Goal: Transaction & Acquisition: Book appointment/travel/reservation

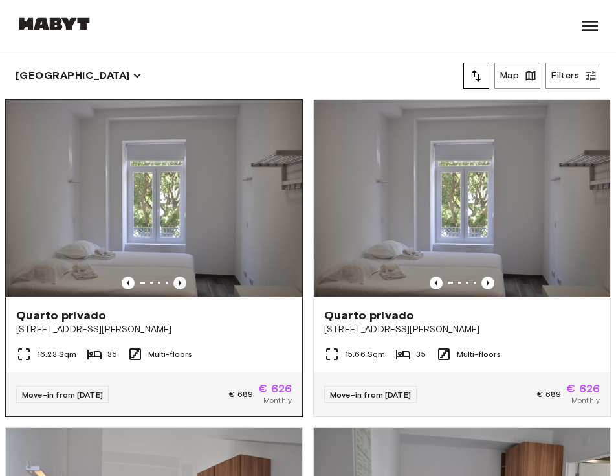
click at [181, 282] on icon "Previous image" at bounding box center [179, 282] width 13 height 13
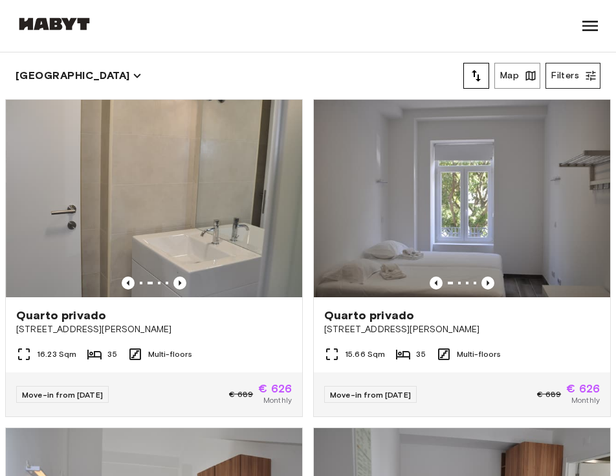
click at [559, 78] on button "Filters" at bounding box center [573, 76] width 55 height 26
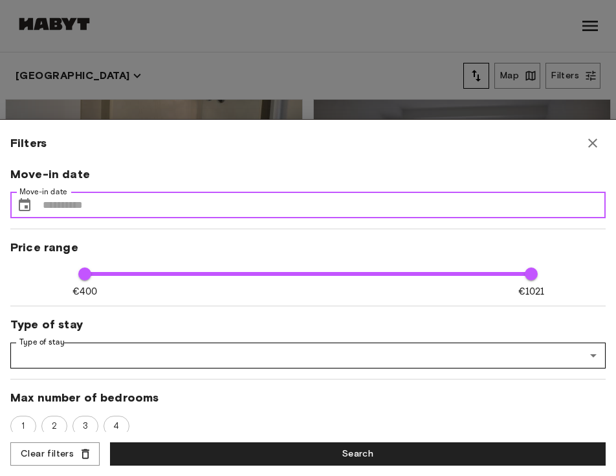
click at [266, 199] on input "Move-in date" at bounding box center [324, 205] width 563 height 26
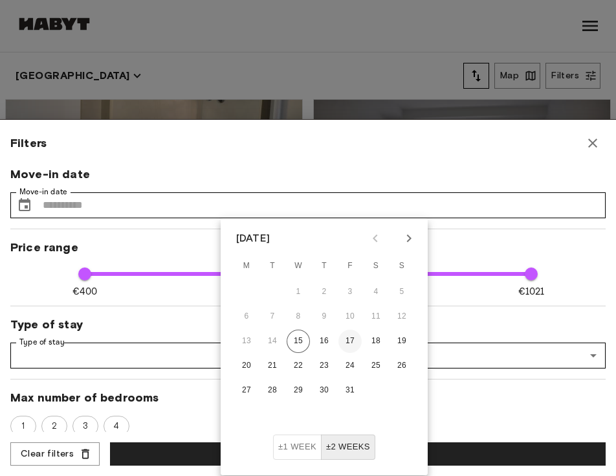
click at [353, 340] on button "17" at bounding box center [349, 340] width 23 height 23
type input "****"
type input "**"
type input "**********"
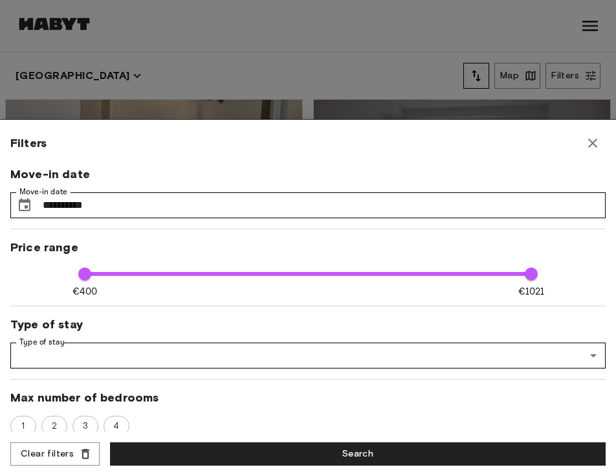
click at [320, 155] on div "Filters" at bounding box center [307, 143] width 595 height 26
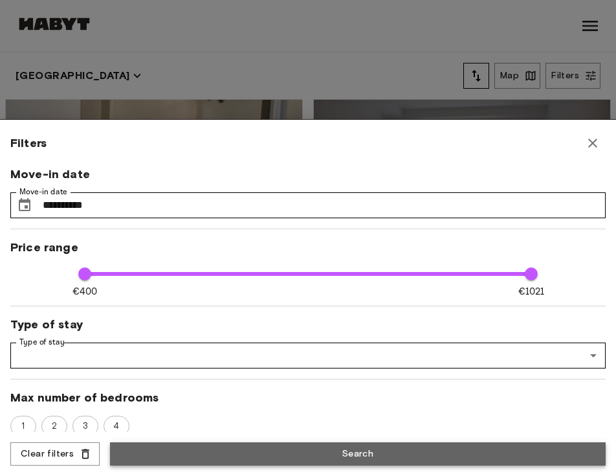
click at [300, 451] on button "Search" at bounding box center [358, 454] width 496 height 24
type input "****"
type input "**"
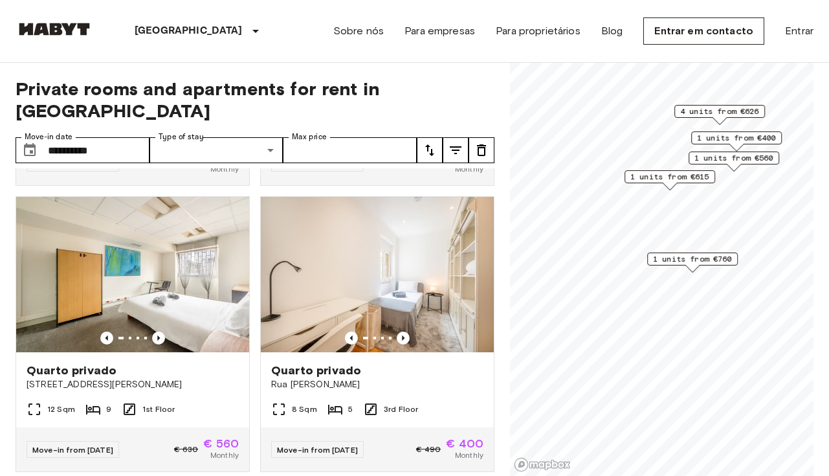
scroll to position [2, 0]
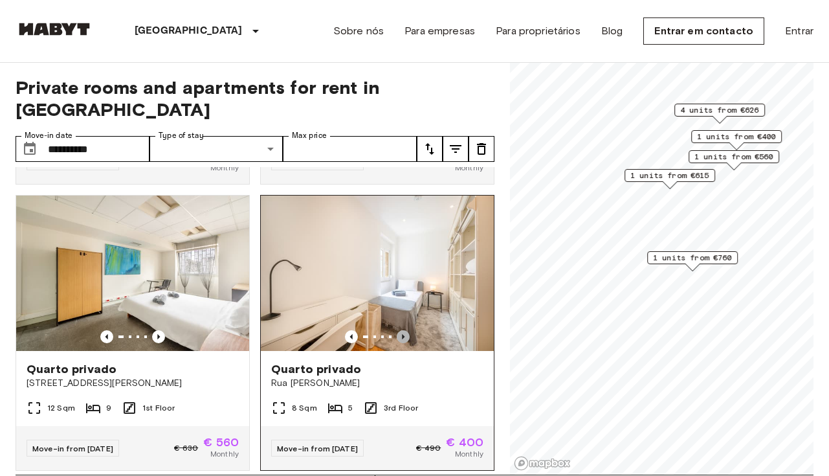
click at [407, 330] on icon "Previous image" at bounding box center [403, 336] width 13 height 13
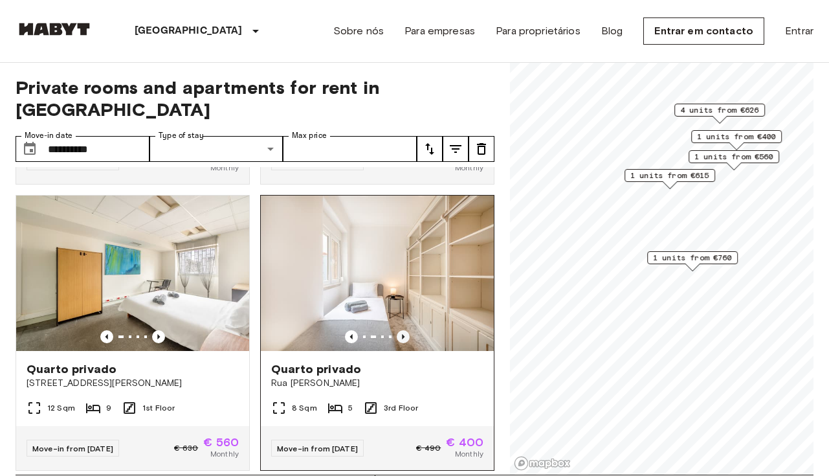
click at [407, 330] on icon "Previous image" at bounding box center [403, 336] width 13 height 13
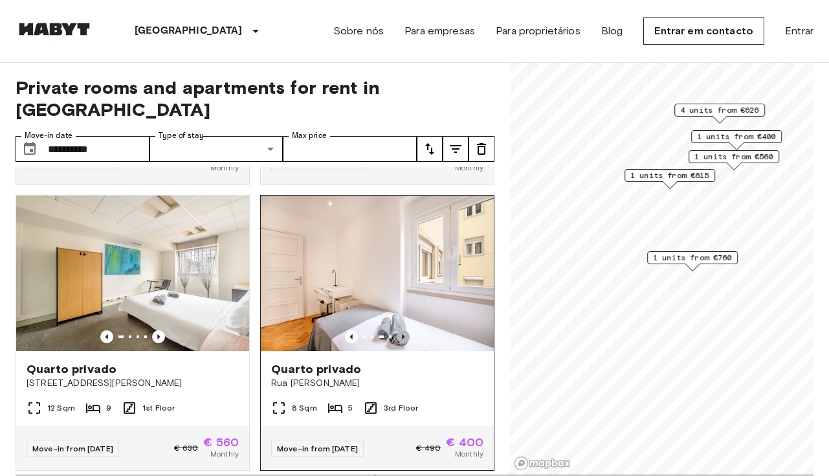
click at [407, 330] on icon "Previous image" at bounding box center [403, 336] width 13 height 13
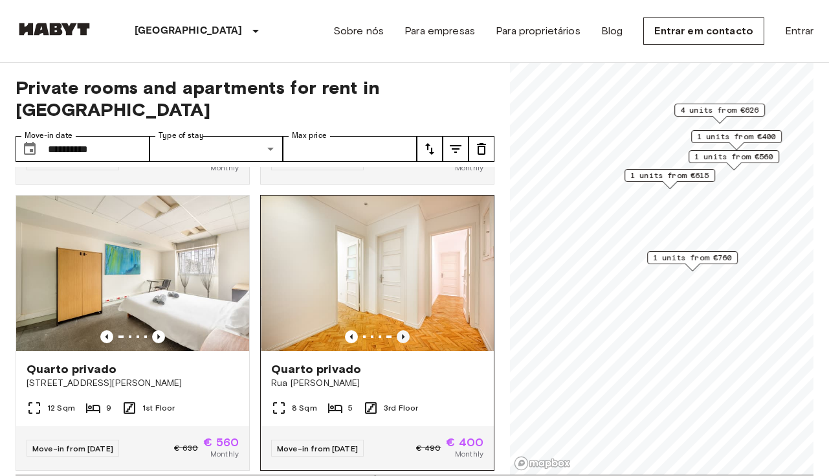
click at [407, 330] on icon "Previous image" at bounding box center [403, 336] width 13 height 13
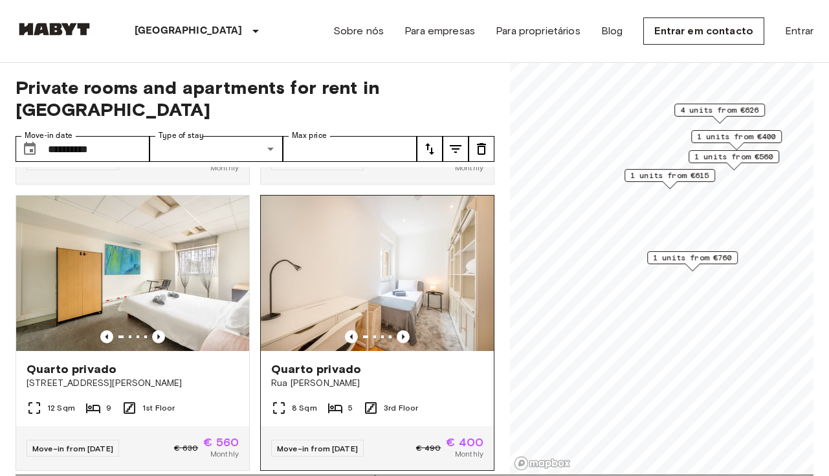
click at [372, 361] on div "Quarto privado" at bounding box center [377, 369] width 212 height 16
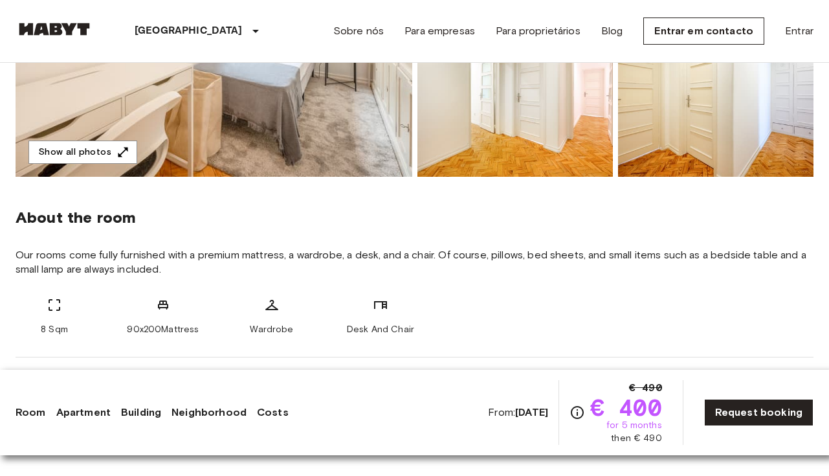
scroll to position [409, 0]
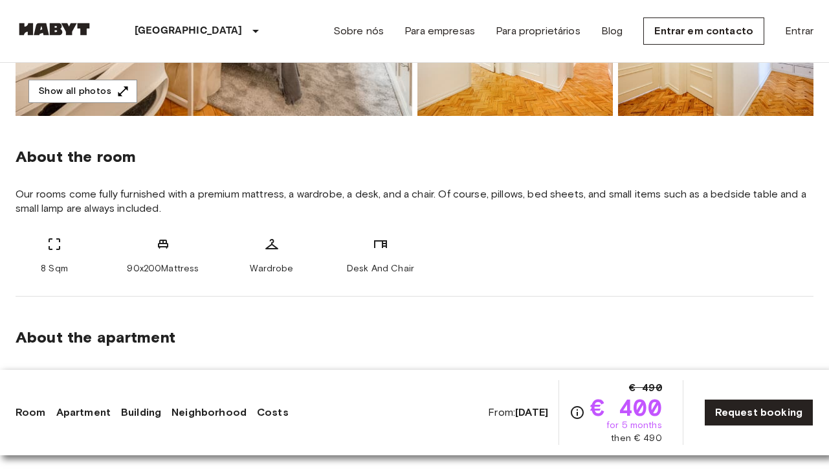
click at [381, 195] on span "Our rooms come fully furnished with a premium mattress, a wardrobe, a desk, and…" at bounding box center [415, 201] width 798 height 28
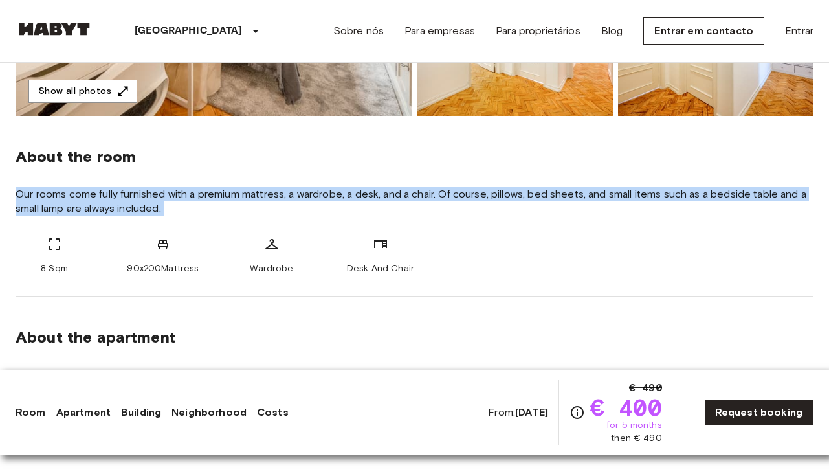
click at [381, 195] on span "Our rooms come fully furnished with a premium mattress, a wardrobe, a desk, and…" at bounding box center [415, 201] width 798 height 28
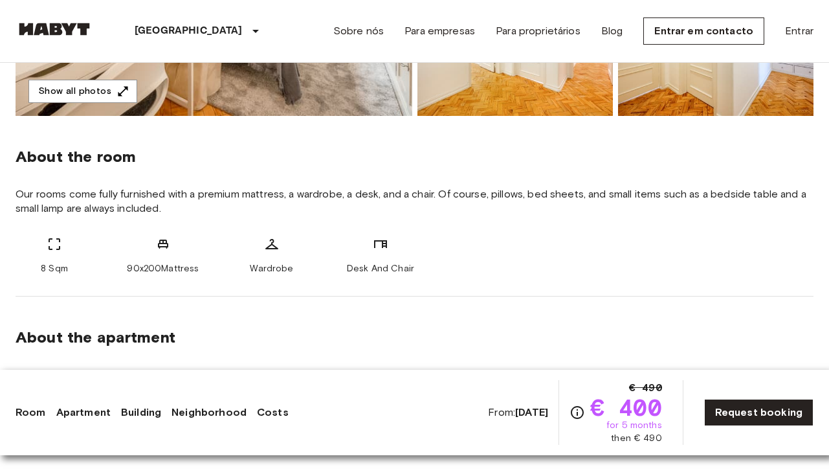
scroll to position [562, 0]
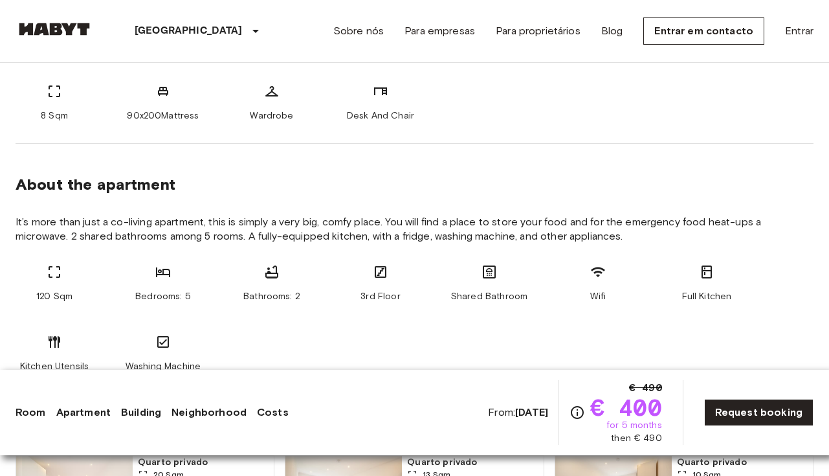
click at [383, 219] on span "It’s more than just a co-living apartment, this is simply a very big, comfy pla…" at bounding box center [415, 229] width 798 height 28
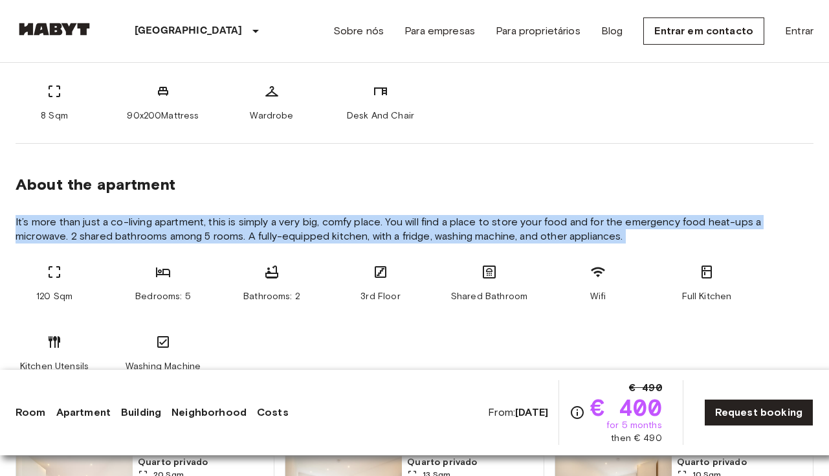
click at [383, 219] on span "It’s more than just a co-living apartment, this is simply a very big, comfy pla…" at bounding box center [415, 229] width 798 height 28
drag, startPoint x: 608, startPoint y: 241, endPoint x: 603, endPoint y: 213, distance: 28.9
click at [603, 213] on section "About the apartment It’s more than just a co-living apartment, this is simply a…" at bounding box center [415, 269] width 798 height 250
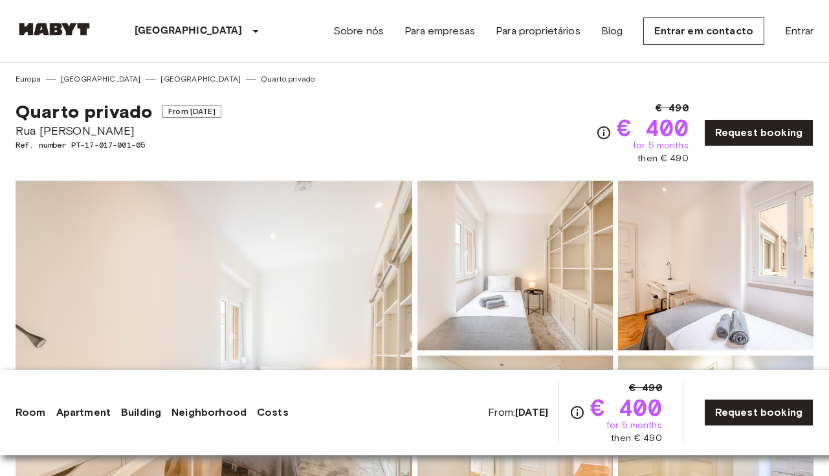
scroll to position [-1, 0]
click at [307, 263] on img at bounding box center [214, 353] width 397 height 344
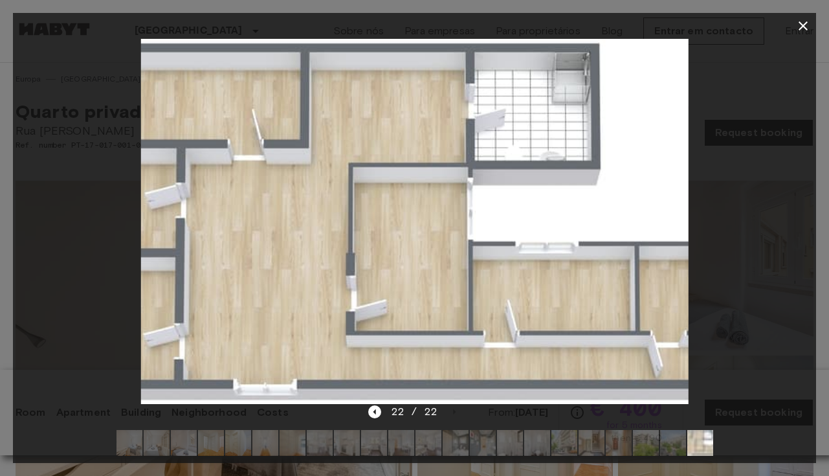
click at [801, 27] on icon "button" at bounding box center [803, 26] width 16 height 16
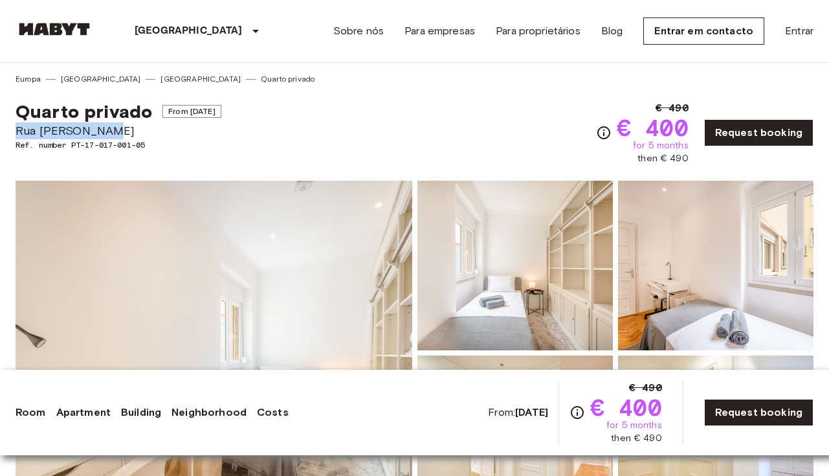
drag, startPoint x: 103, startPoint y: 129, endPoint x: 8, endPoint y: 127, distance: 94.5
copy span "Rua [PERSON_NAME]"
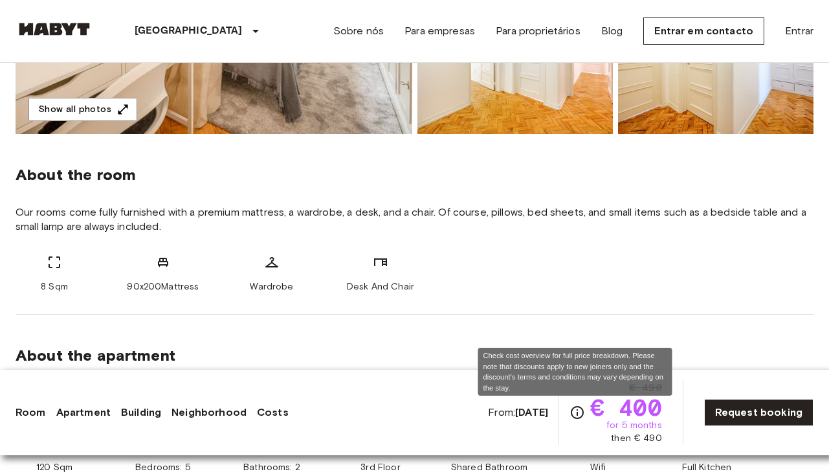
click at [574, 413] on icon "Check cost overview for full price breakdown. Please note that discounts apply …" at bounding box center [577, 412] width 16 height 16
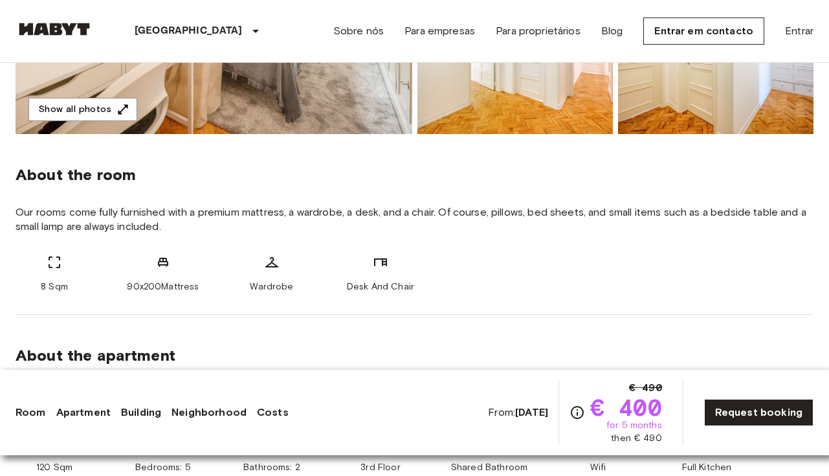
click at [623, 408] on span "€ 400" at bounding box center [626, 406] width 72 height 23
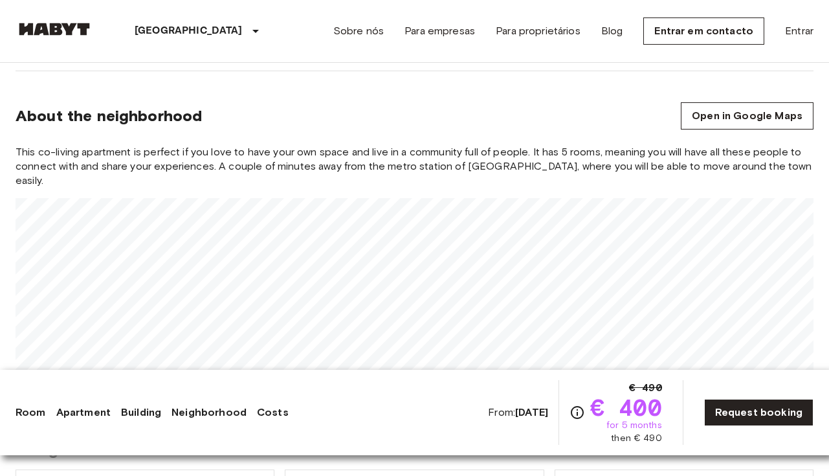
scroll to position [1124, 0]
click at [709, 164] on span "This co-living apartment is perfect if you love to have your own space and live…" at bounding box center [415, 167] width 798 height 43
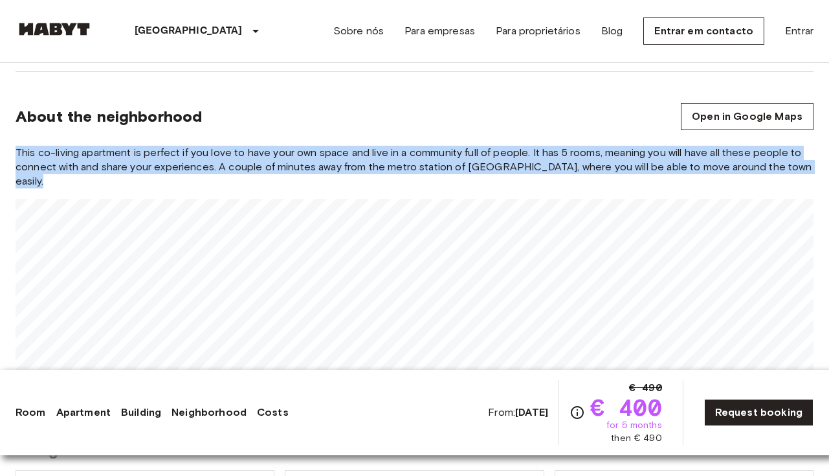
click at [709, 164] on span "This co-living apartment is perfect if you love to have your own space and live…" at bounding box center [415, 167] width 798 height 43
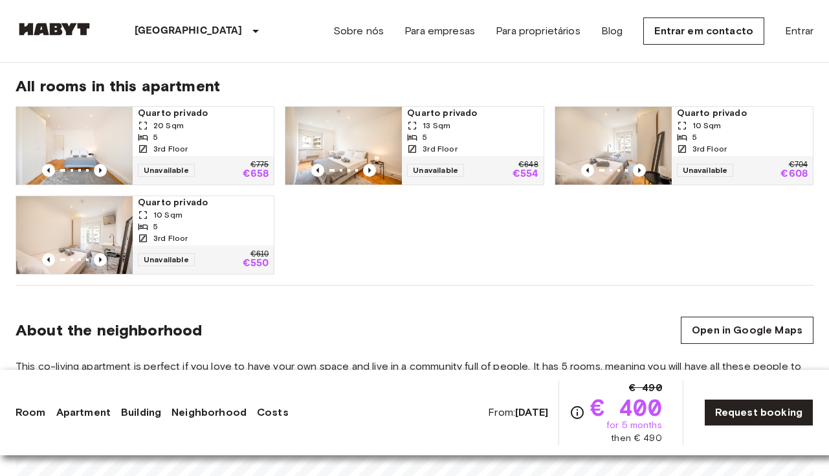
scroll to position [910, 0]
click at [102, 168] on icon "Previous image" at bounding box center [100, 170] width 13 height 13
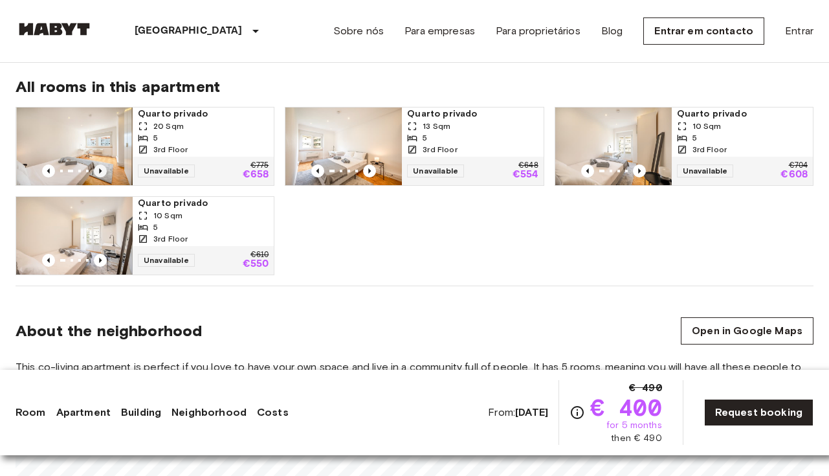
click at [102, 168] on icon "Previous image" at bounding box center [100, 170] width 13 height 13
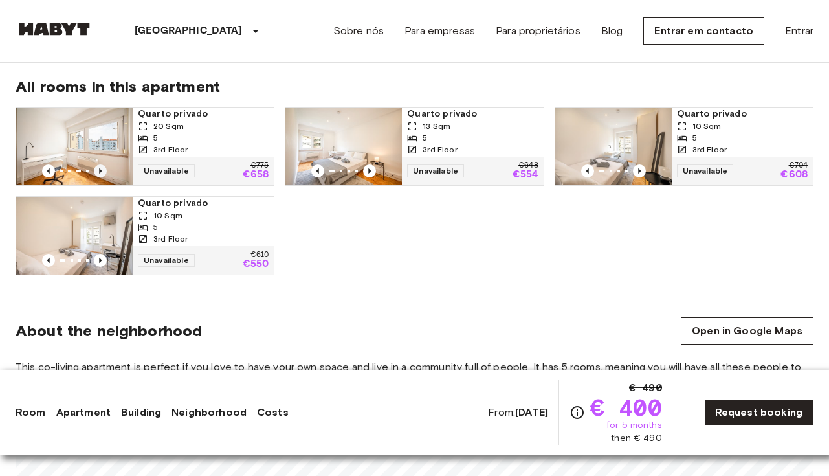
click at [102, 168] on icon "Previous image" at bounding box center [100, 170] width 13 height 13
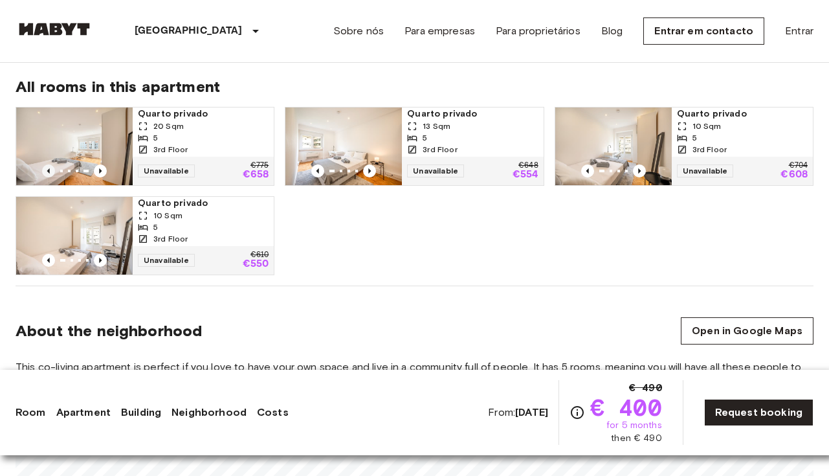
click at [51, 169] on icon "Previous image" at bounding box center [48, 170] width 13 height 13
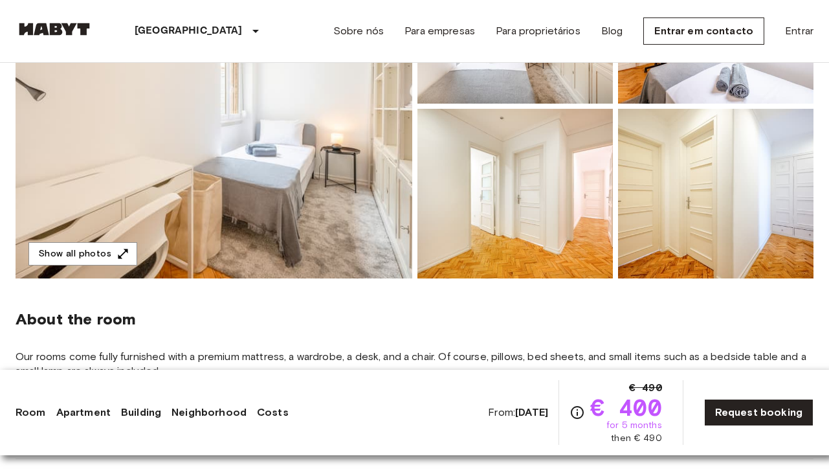
scroll to position [227, 0]
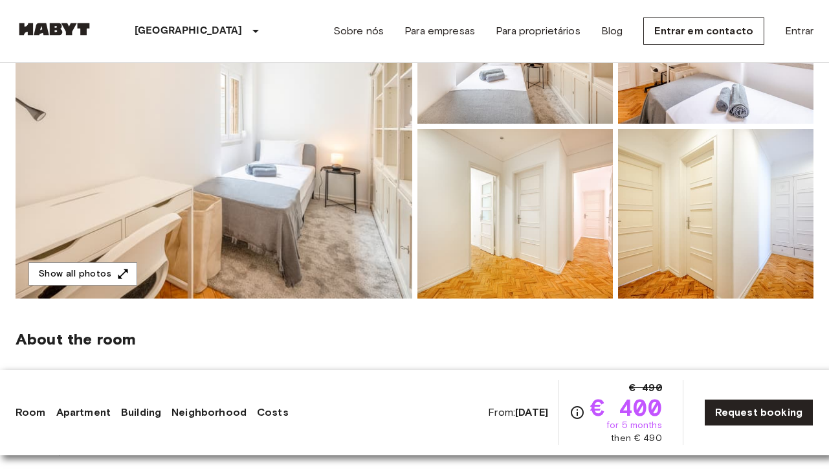
click at [351, 203] on img at bounding box center [214, 126] width 397 height 344
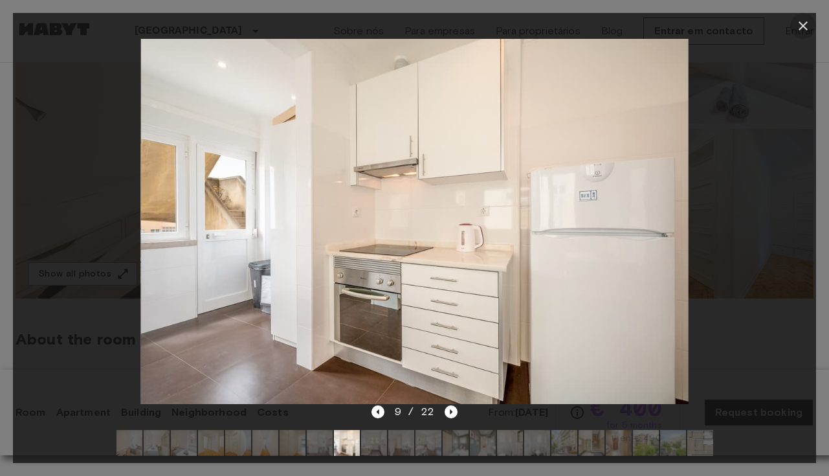
click at [801, 23] on icon "button" at bounding box center [803, 25] width 9 height 9
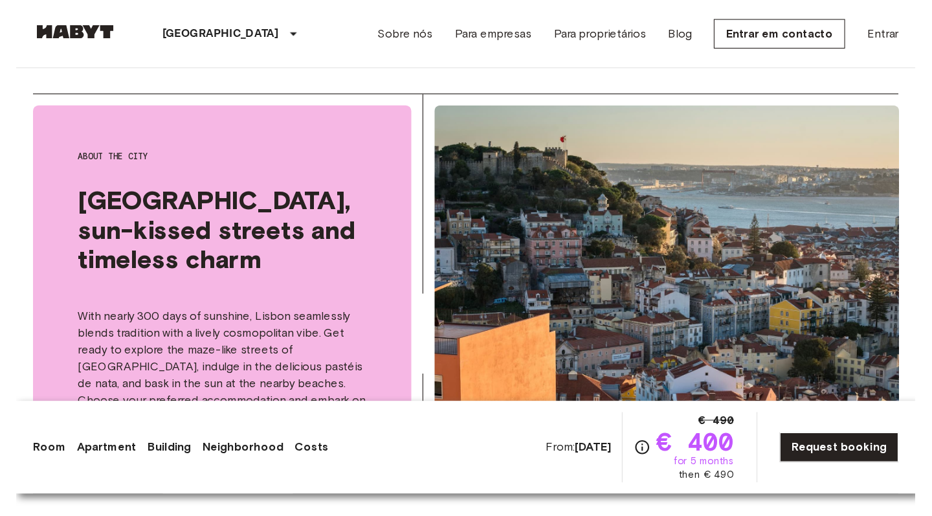
scroll to position [1677, 0]
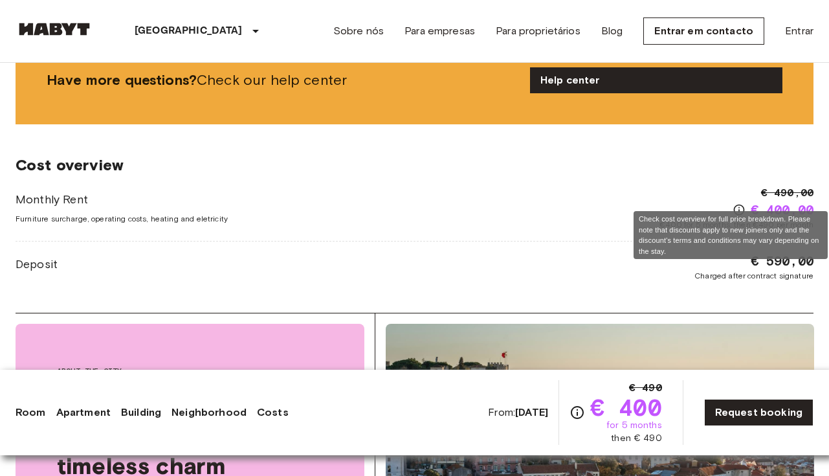
click at [735, 203] on icon "Check cost overview for full price breakdown. Please note that discounts apply …" at bounding box center [739, 209] width 13 height 13
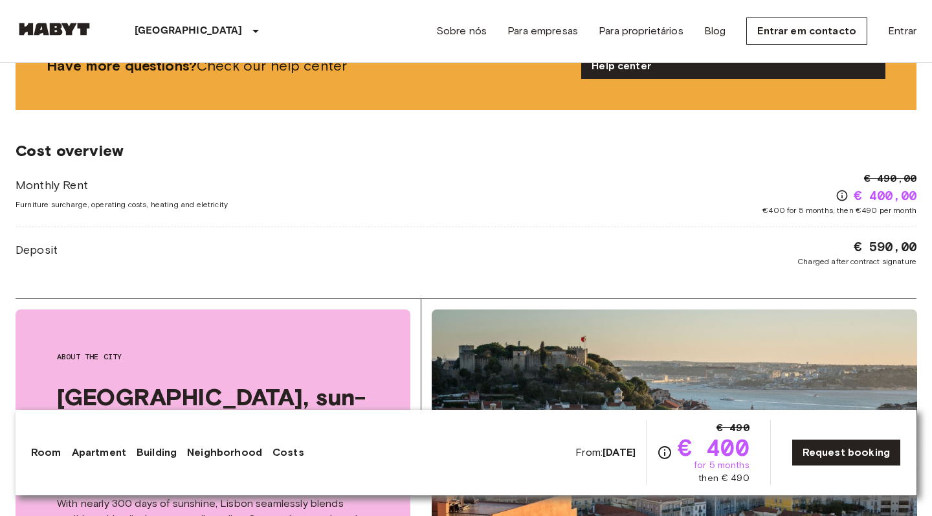
click at [733, 447] on span "€ 400" at bounding box center [714, 447] width 72 height 23
click at [663, 449] on icon "Check cost overview for full price breakdown. Please note that discounts apply …" at bounding box center [665, 453] width 16 height 16
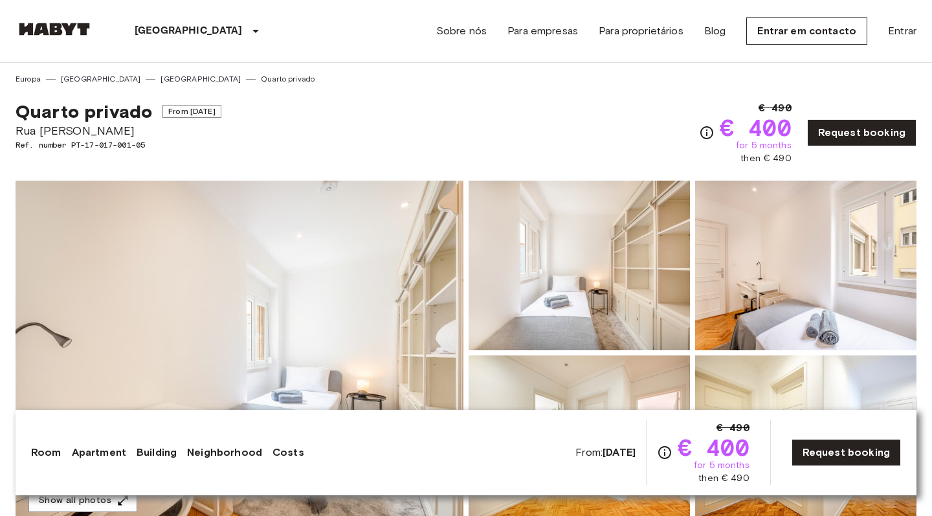
scroll to position [0, 0]
click at [120, 146] on span "Ref. number PT-17-017-001-05" at bounding box center [119, 145] width 206 height 12
click at [147, 146] on span "Ref. number PT-17-017-001-05" at bounding box center [119, 145] width 206 height 12
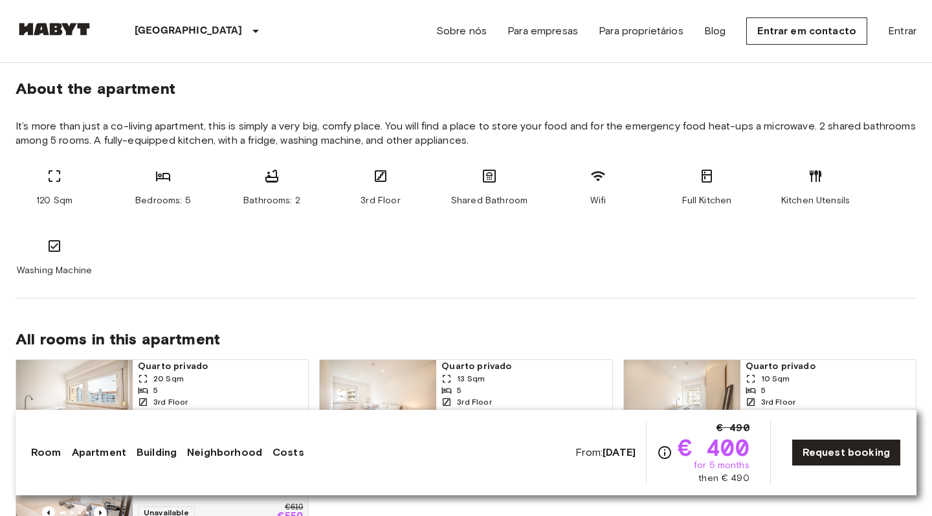
scroll to position [670, 0]
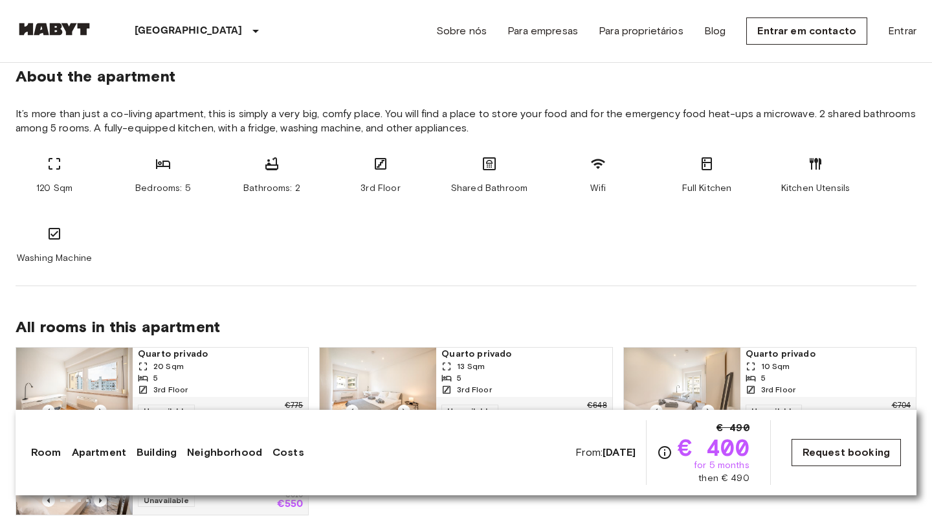
click at [807, 458] on link "Request booking" at bounding box center [845, 452] width 109 height 27
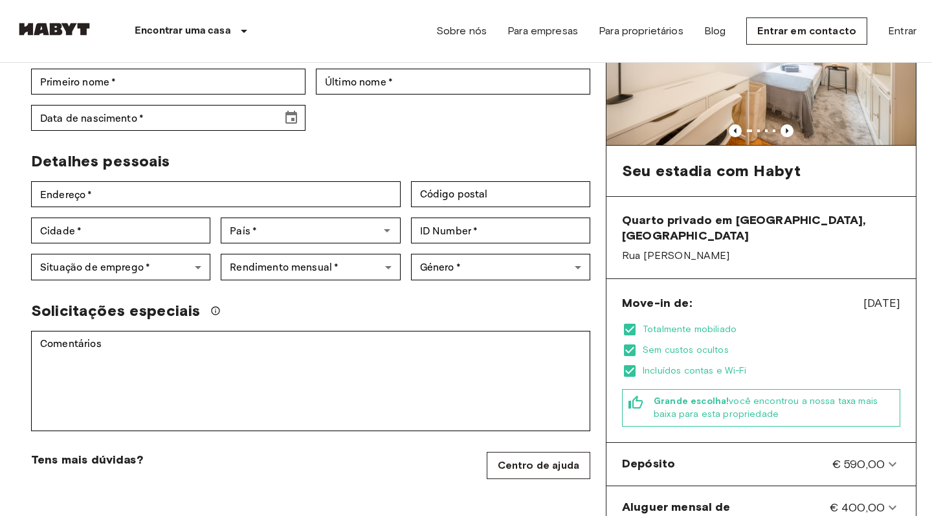
scroll to position [314, 0]
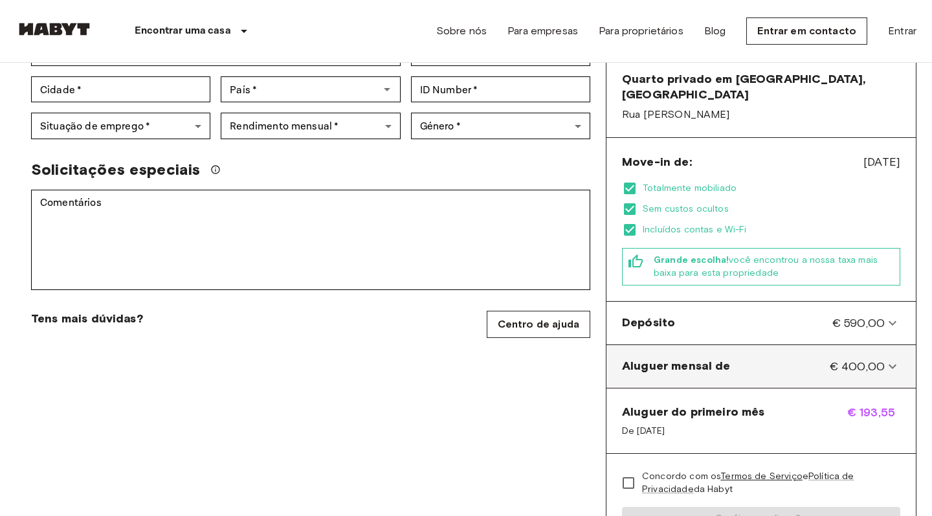
click at [828, 359] on icon at bounding box center [893, 367] width 16 height 16
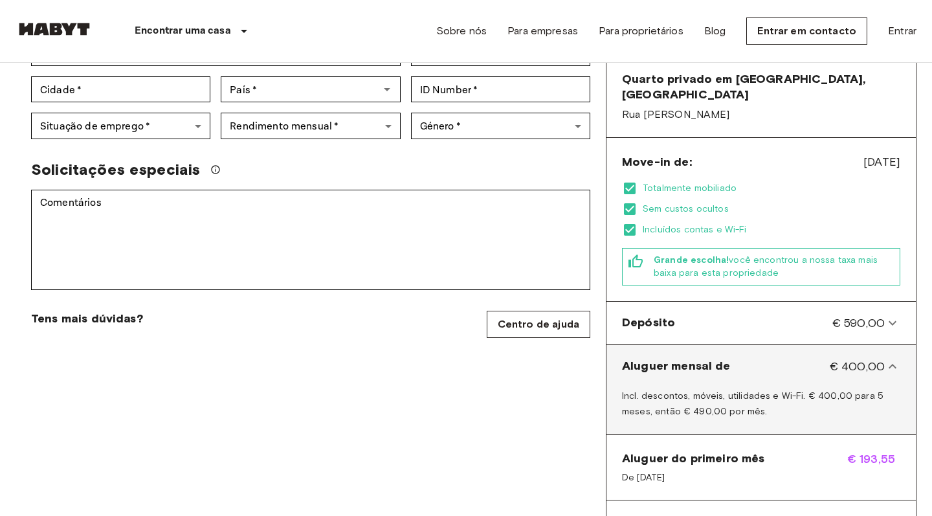
click at [828, 364] on icon at bounding box center [893, 366] width 8 height 5
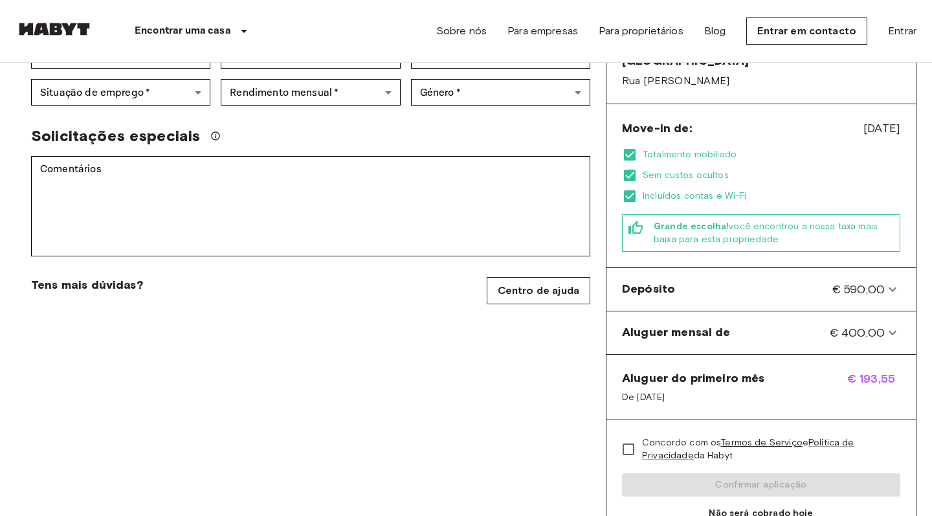
scroll to position [349, 0]
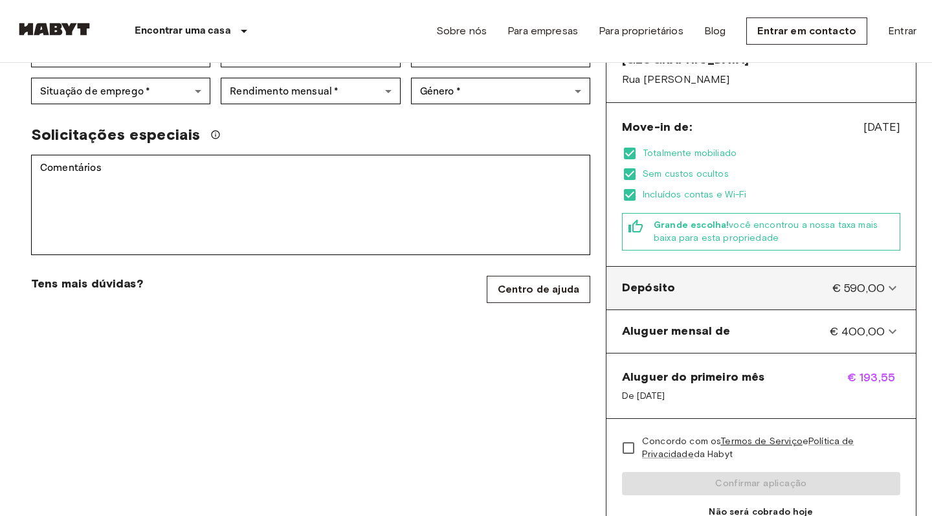
click at [828, 280] on icon at bounding box center [893, 288] width 16 height 16
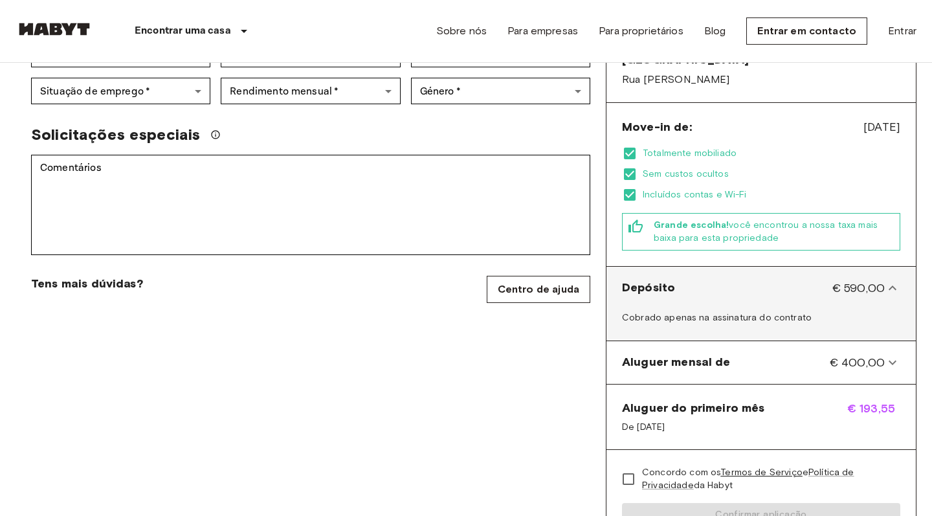
click at [828, 280] on icon at bounding box center [893, 288] width 16 height 16
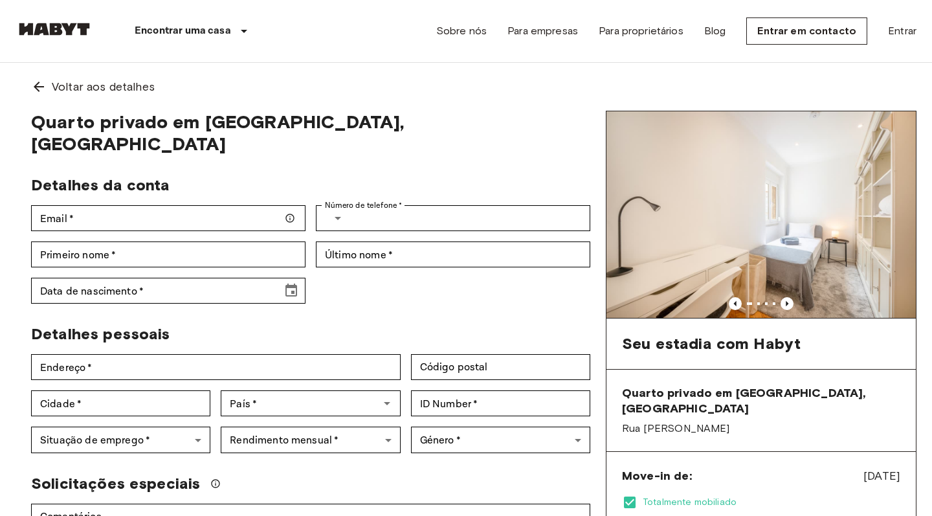
scroll to position [227, 0]
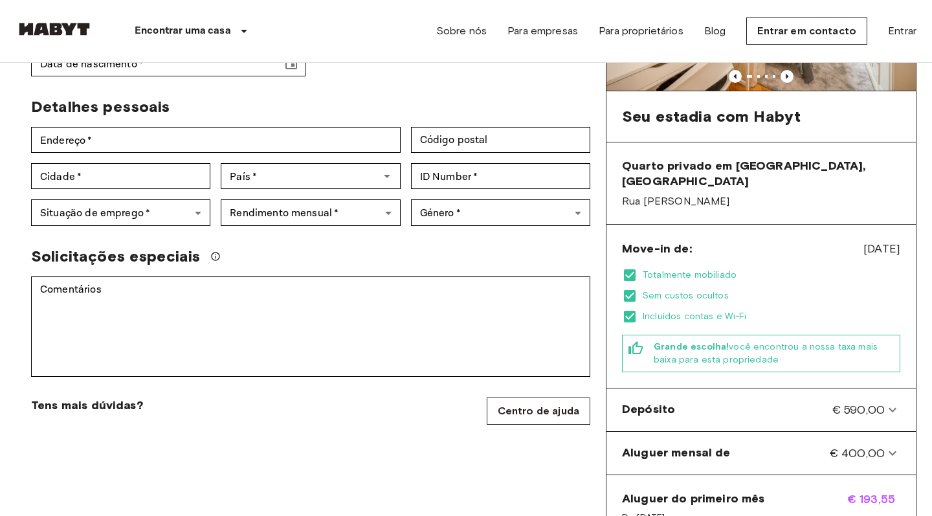
click at [828, 242] on div "Move-in de: [DATE] Totalmente mobiliado Sem custos ocultos Incluídos contas e W…" at bounding box center [760, 307] width 309 height 164
click at [828, 240] on span "[DATE]" at bounding box center [881, 248] width 37 height 17
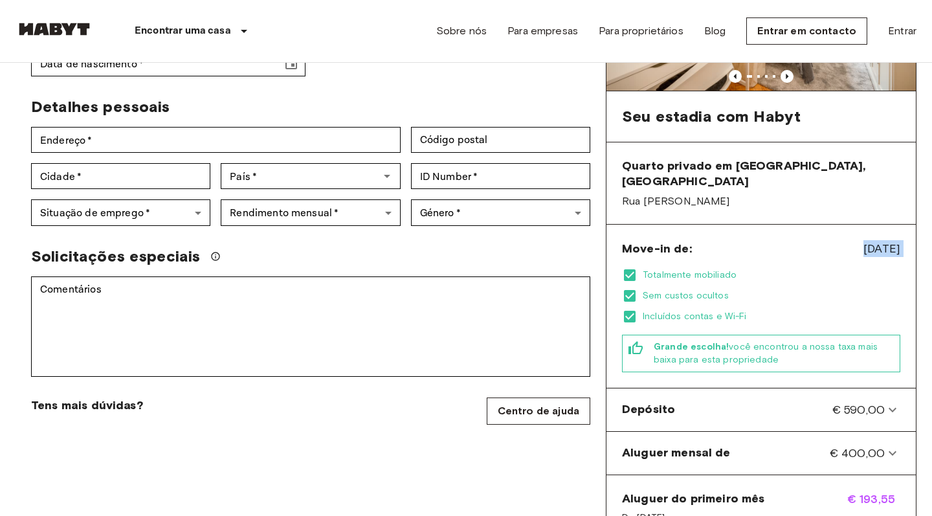
click at [828, 240] on span "[DATE]" at bounding box center [881, 248] width 37 height 17
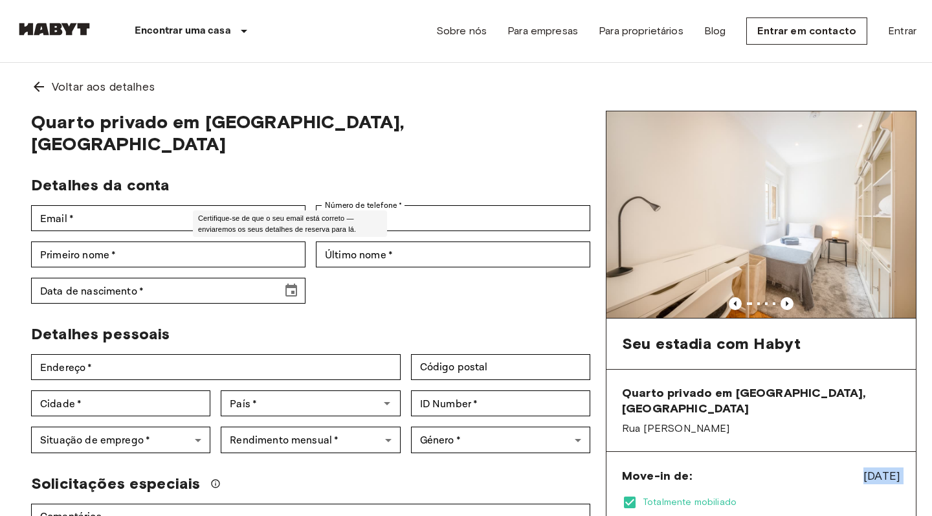
scroll to position [0, 0]
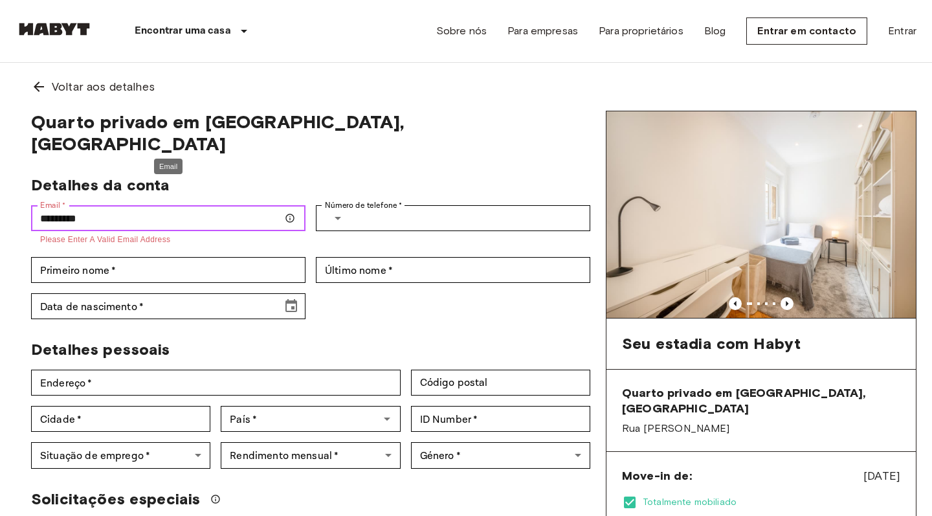
type input "**********"
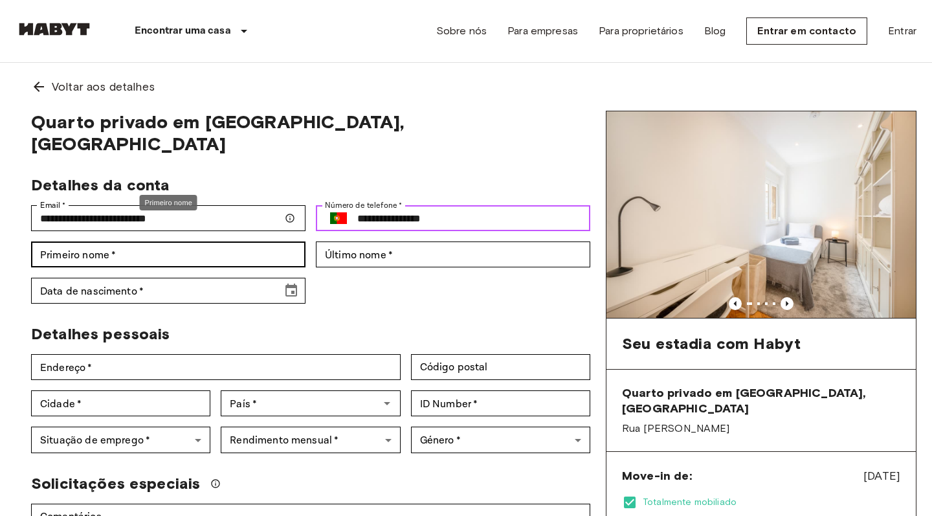
type input "**********"
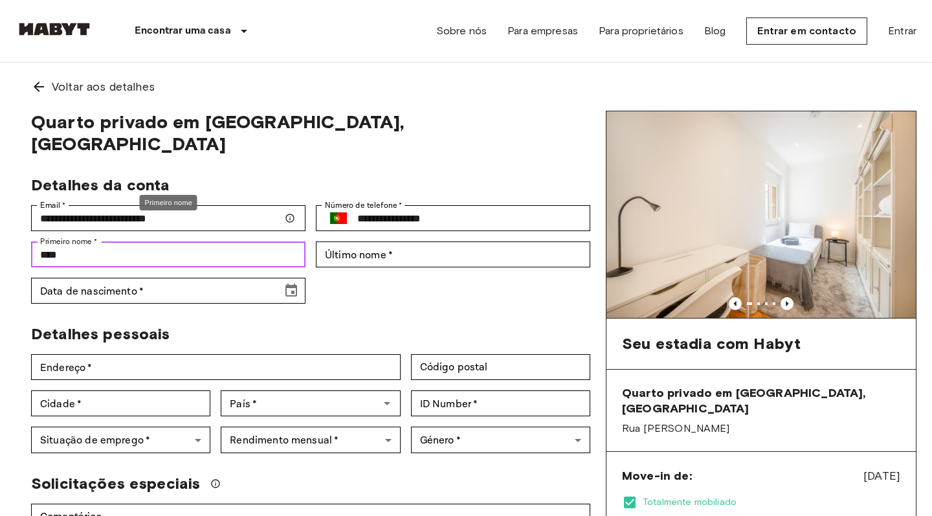
type input "****"
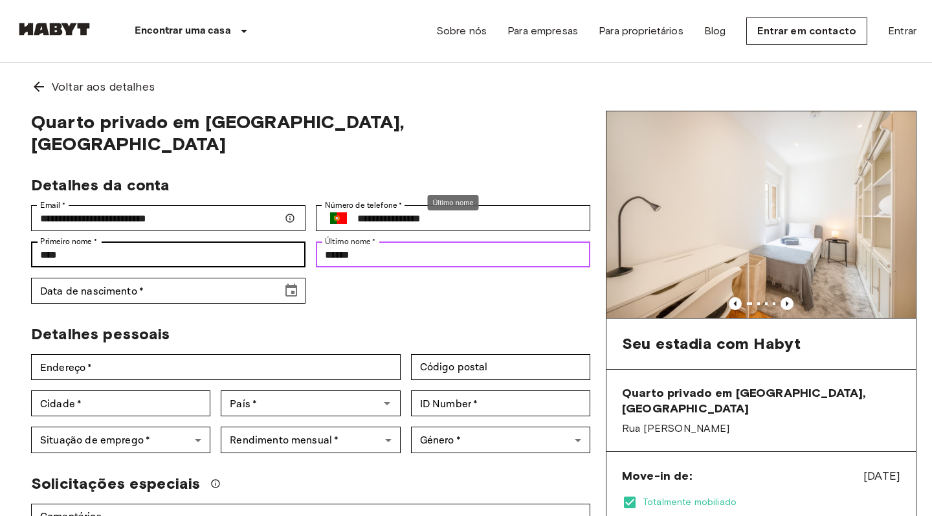
type input "******"
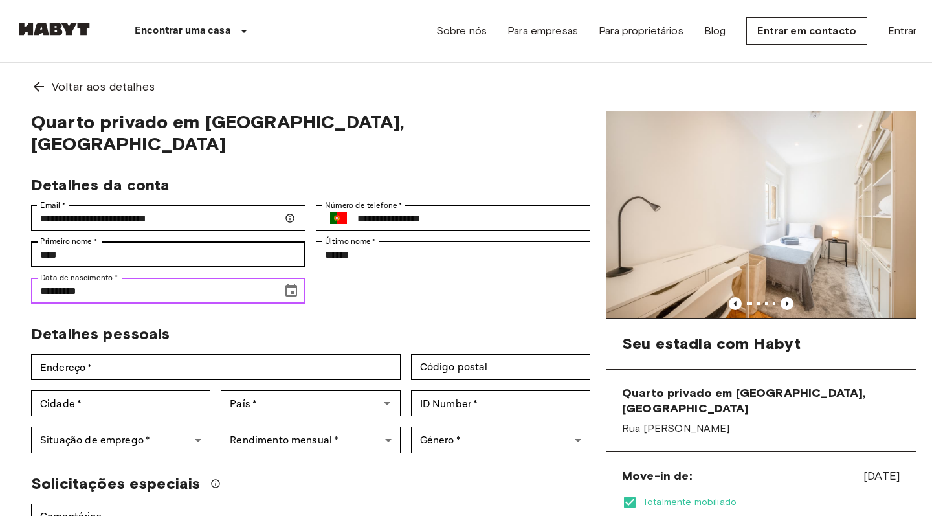
type input "**********"
click at [43, 278] on input "**********" at bounding box center [152, 291] width 242 height 26
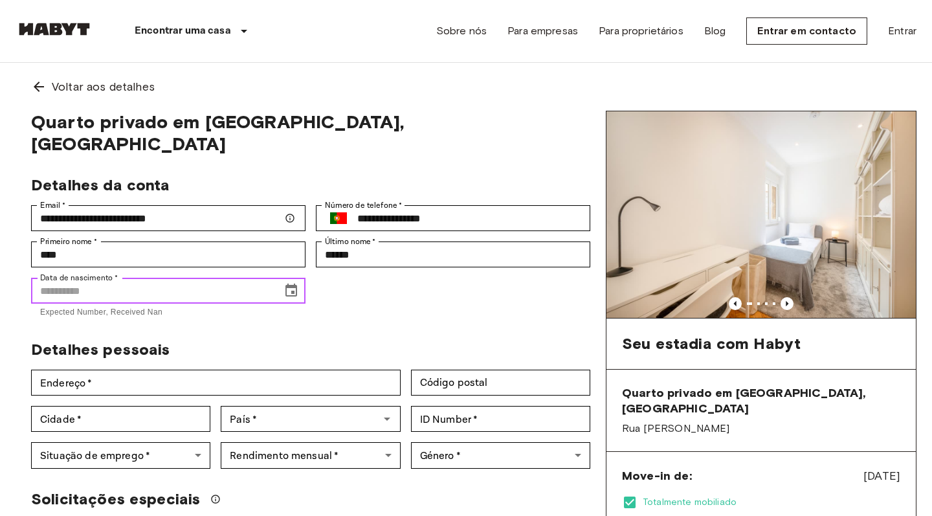
type input "*"
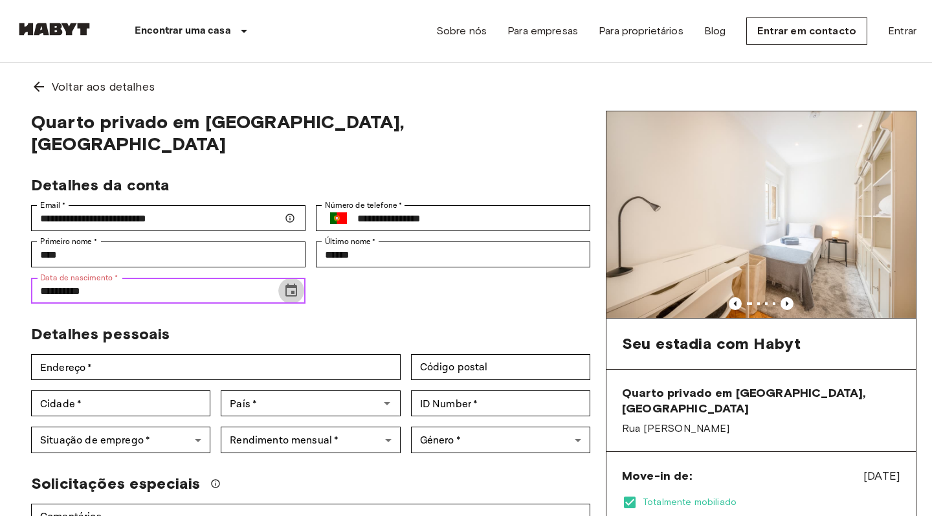
click at [291, 283] on icon "Choose date, selected date is Mar 7, 191" at bounding box center [291, 291] width 16 height 16
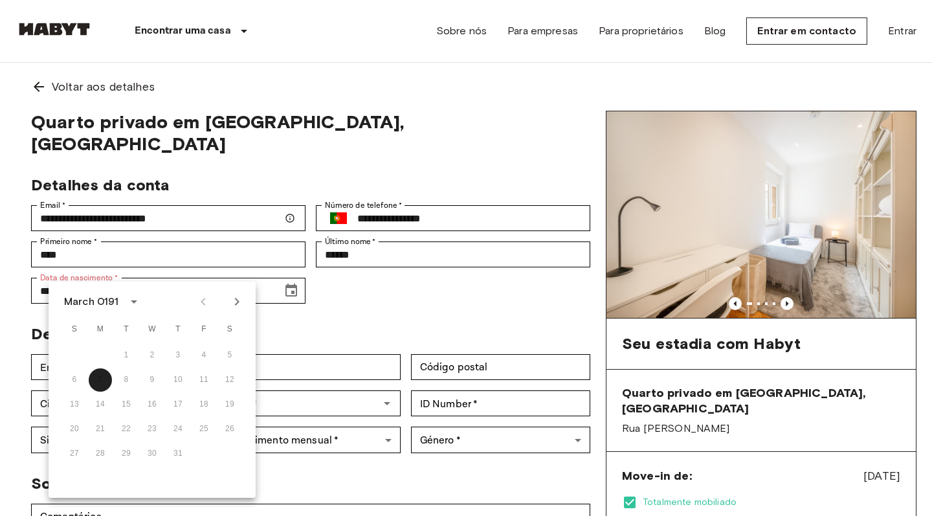
click at [105, 304] on div "March 0191" at bounding box center [91, 302] width 55 height 16
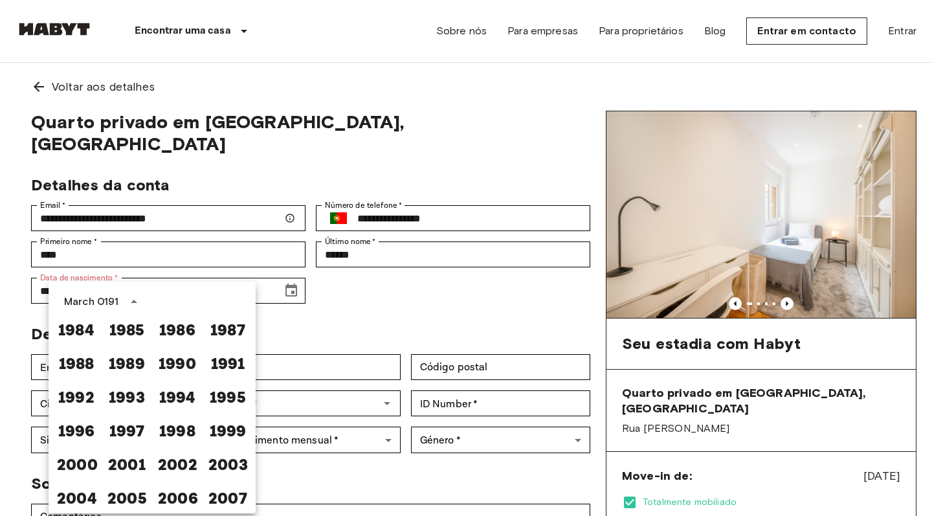
scroll to position [712, 0]
click at [179, 366] on button "1990" at bounding box center [177, 361] width 47 height 23
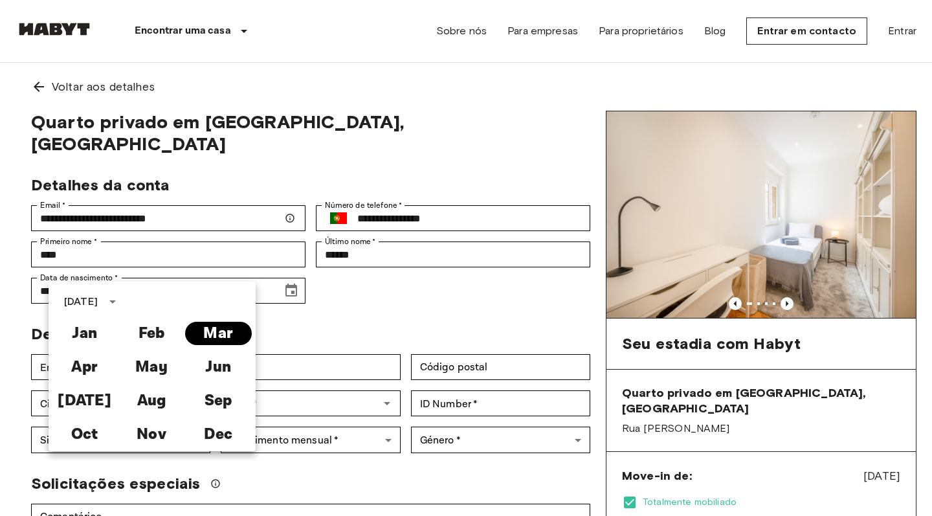
click at [205, 331] on button "Mar" at bounding box center [218, 333] width 67 height 23
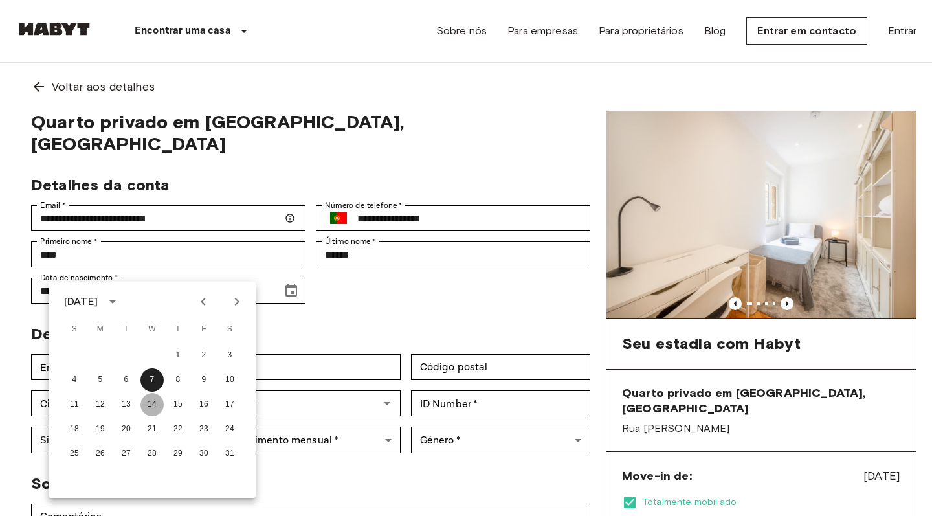
click at [144, 406] on button "14" at bounding box center [151, 404] width 23 height 23
type input "**********"
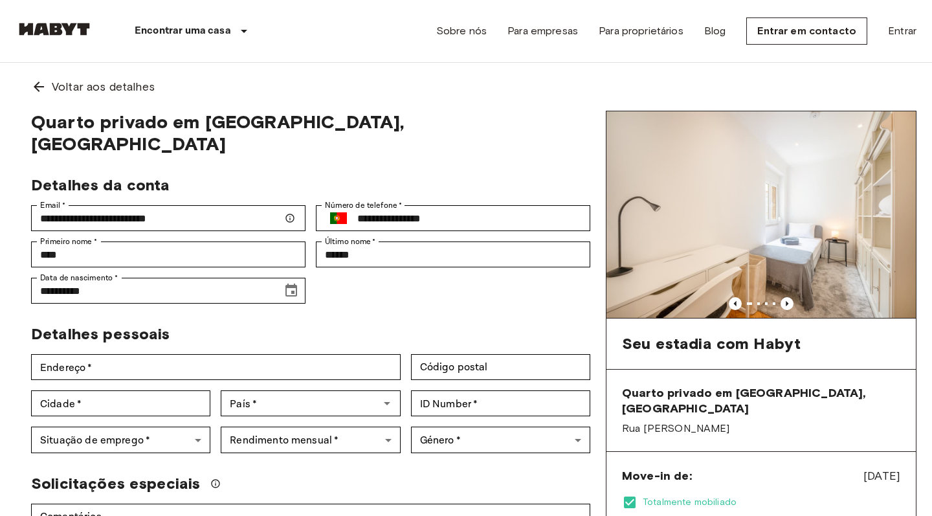
click at [302, 314] on div "Detalhes pessoais" at bounding box center [305, 329] width 569 height 30
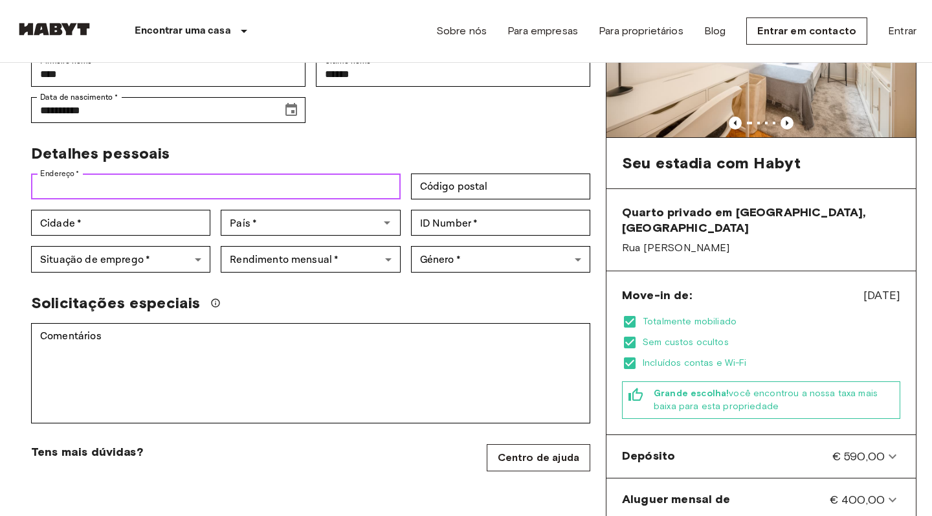
scroll to position [183, 0]
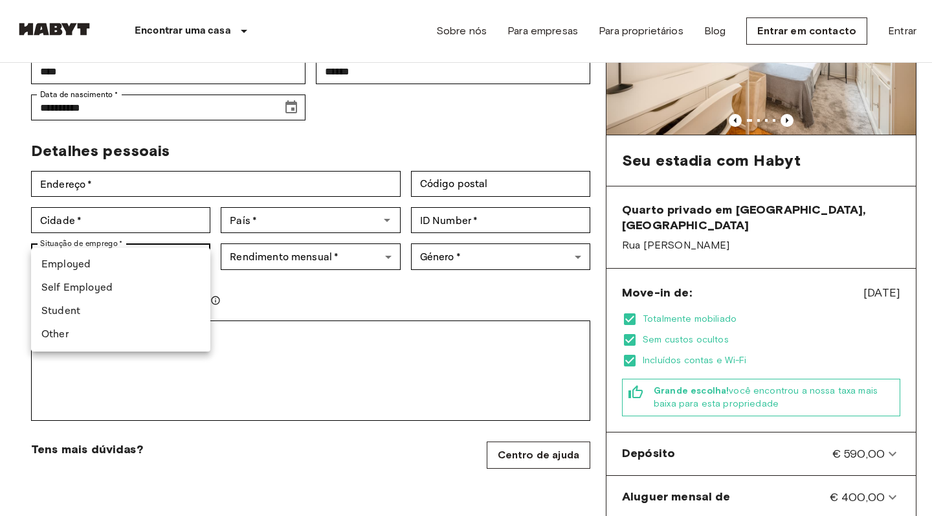
click at [137, 261] on li "Employed" at bounding box center [120, 264] width 179 height 23
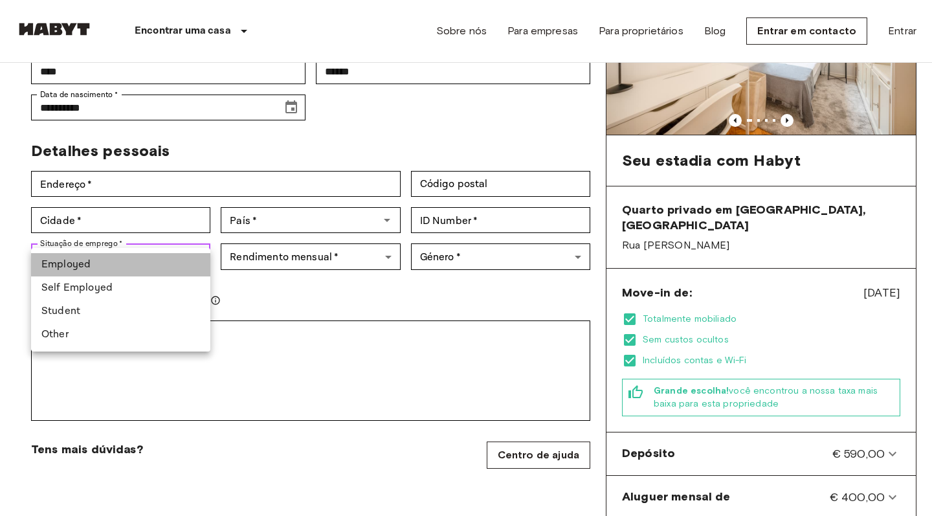
type input "********"
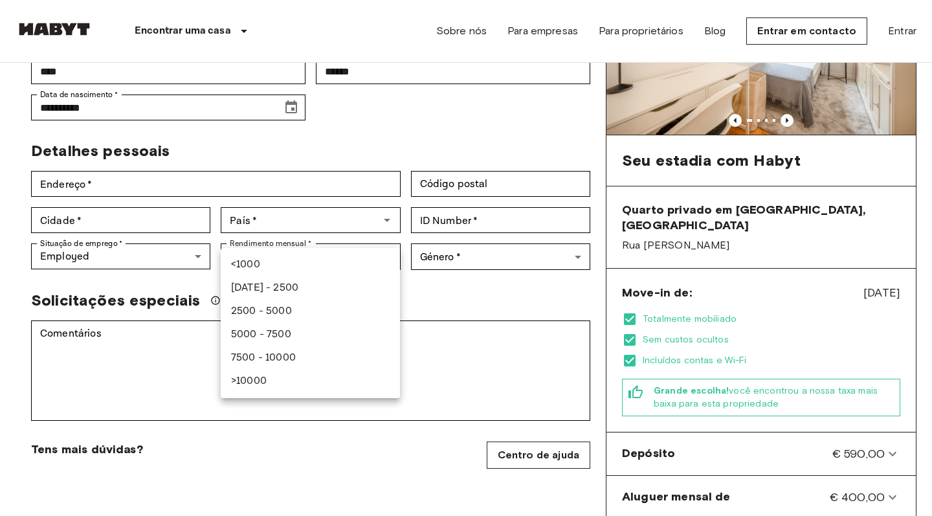
click at [299, 285] on li "[DATE] - 2500" at bounding box center [310, 287] width 179 height 23
type input "***"
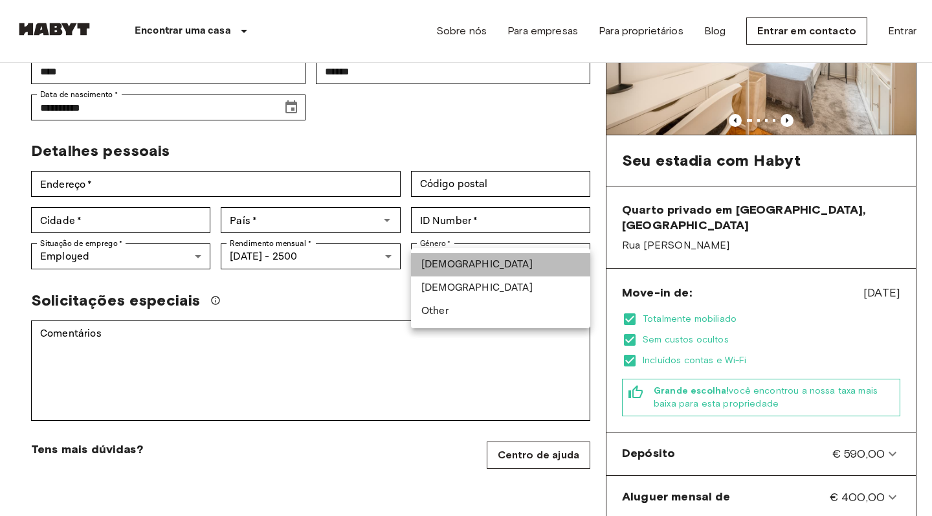
click at [452, 260] on li "[DEMOGRAPHIC_DATA]" at bounding box center [500, 264] width 179 height 23
type input "****"
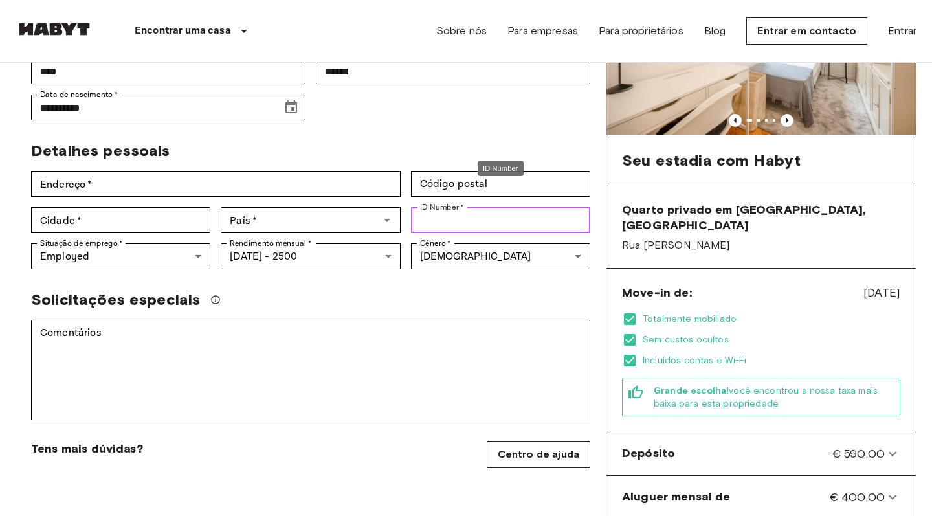
click at [454, 207] on input "ID Number   *" at bounding box center [500, 220] width 179 height 26
type input "********"
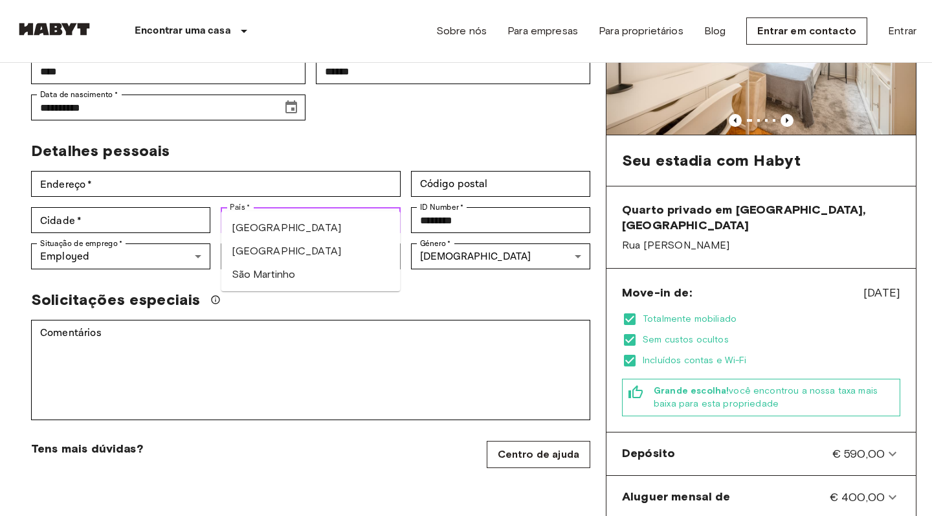
type input "*****"
type input "********"
click at [266, 227] on li "[GEOGRAPHIC_DATA]" at bounding box center [310, 227] width 179 height 23
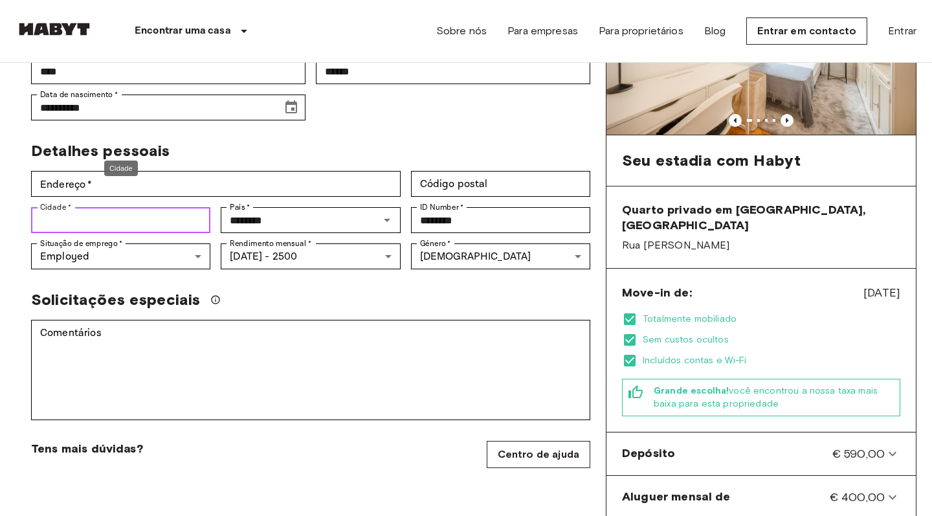
type input "*"
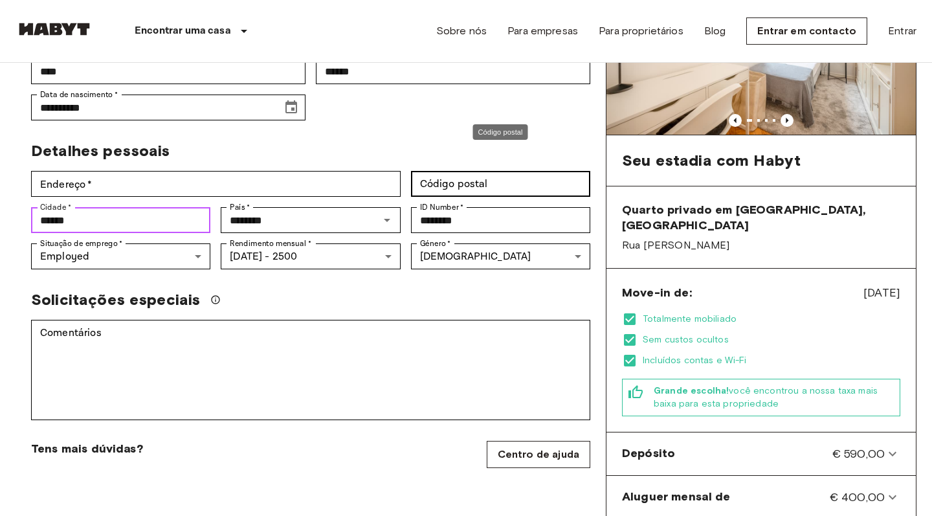
type input "******"
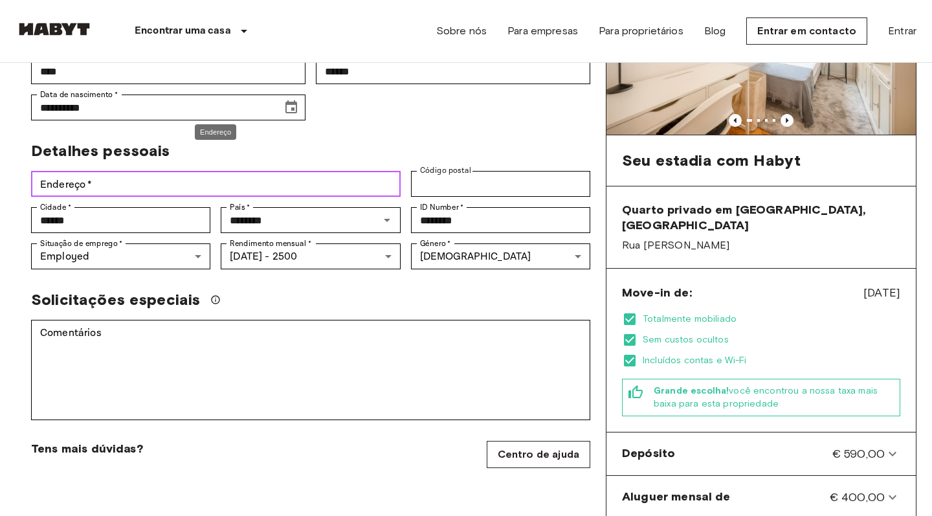
click at [296, 171] on input "Endereço   *" at bounding box center [216, 184] width 370 height 26
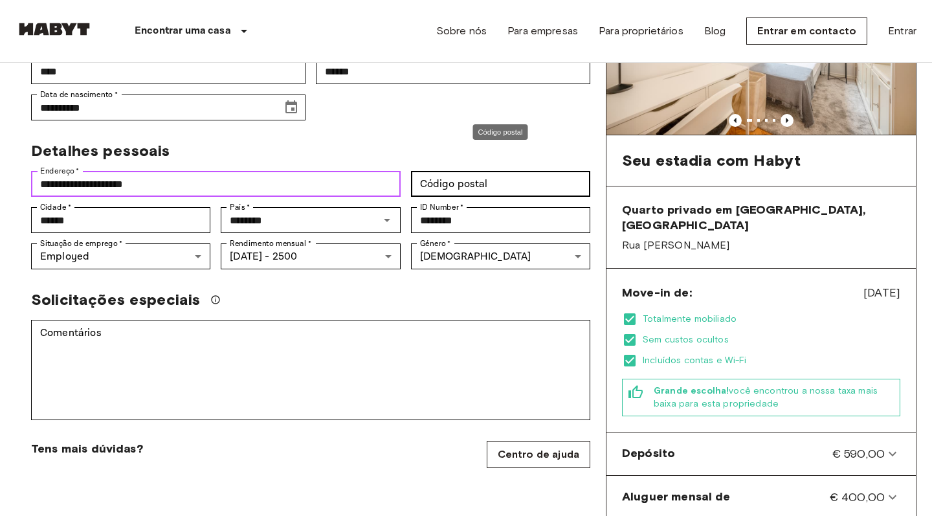
type input "**********"
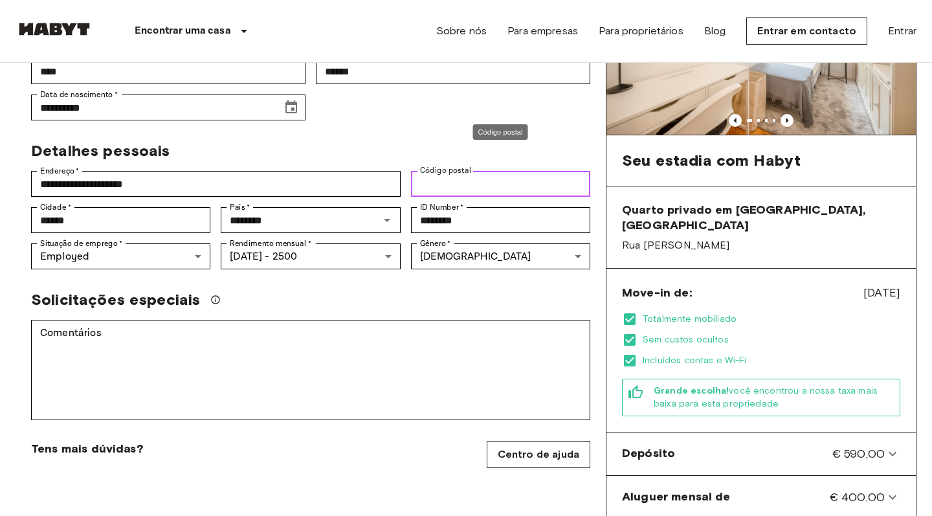
click at [519, 171] on input "Código postal" at bounding box center [500, 184] width 179 height 26
type input "********"
click at [403, 290] on div "Solicitações especiais" at bounding box center [310, 299] width 559 height 19
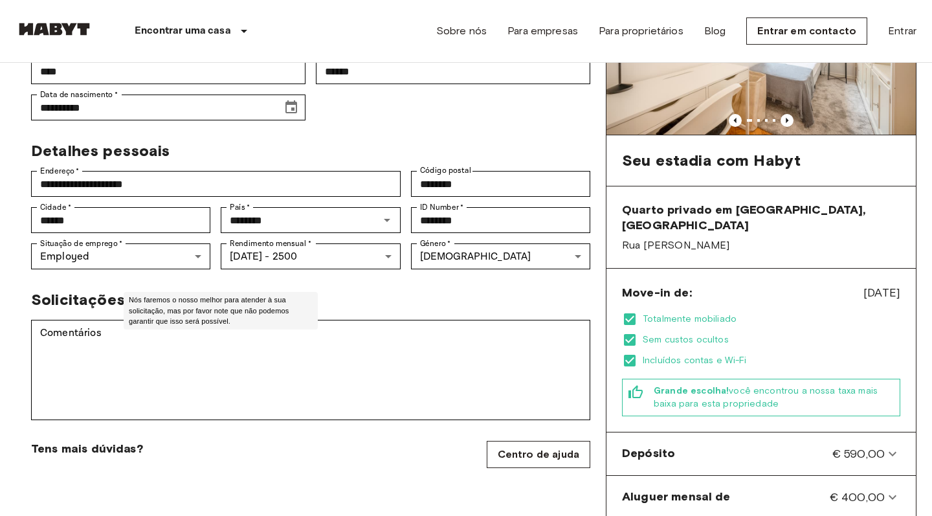
click at [219, 294] on icon "Nós faremos o nosso melhor para atender à sua solicitação, mas por favor note q…" at bounding box center [215, 299] width 10 height 10
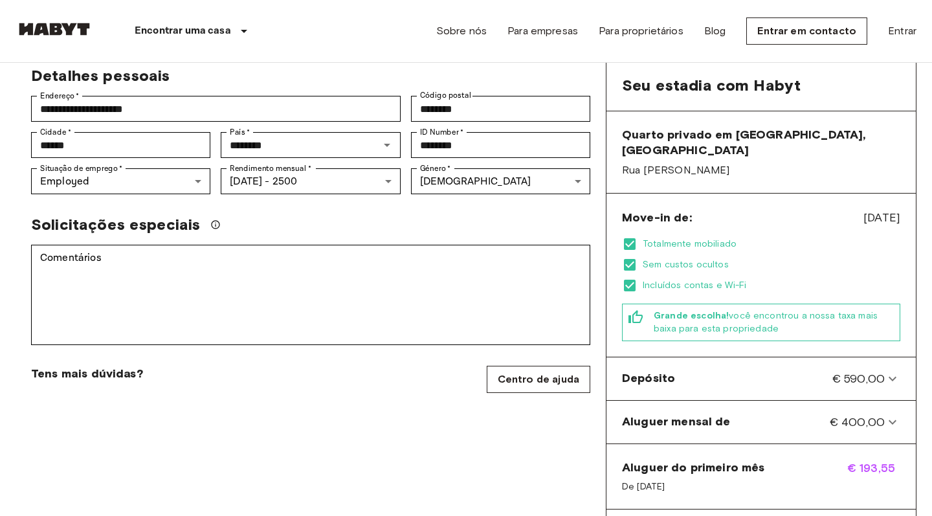
scroll to position [23, 0]
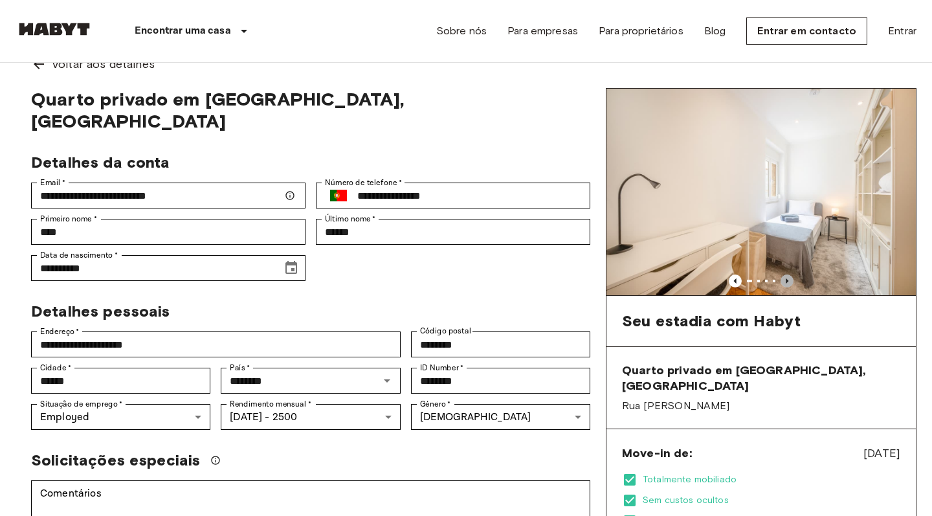
click at [786, 279] on icon "Previous image" at bounding box center [786, 280] width 13 height 13
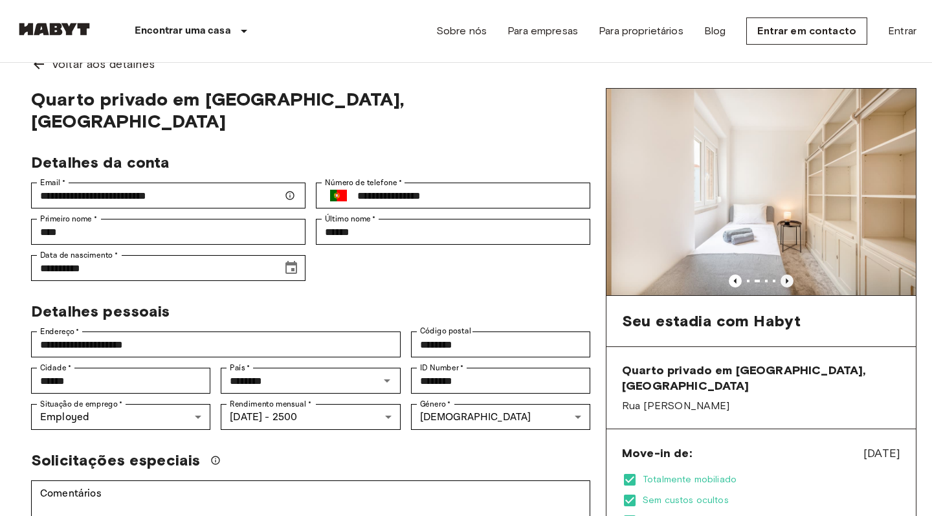
scroll to position [279, 0]
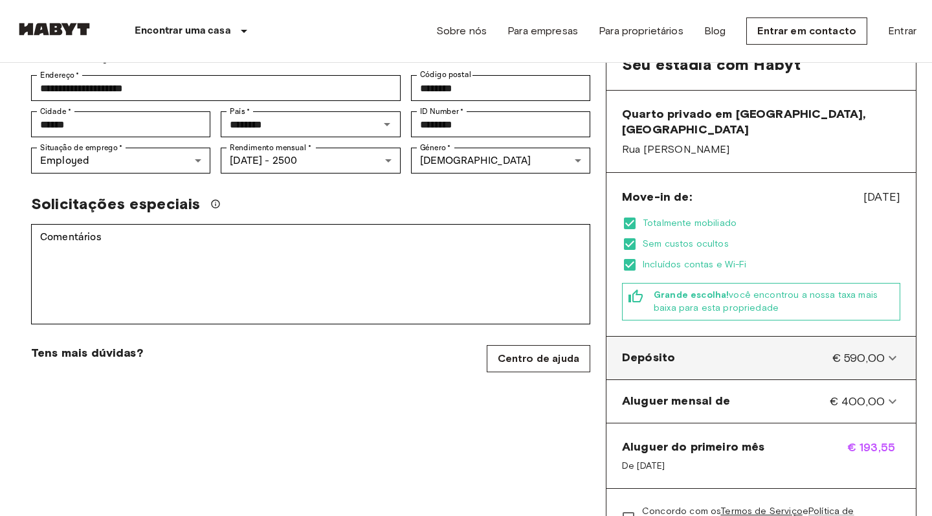
click at [828, 350] on icon at bounding box center [893, 358] width 16 height 16
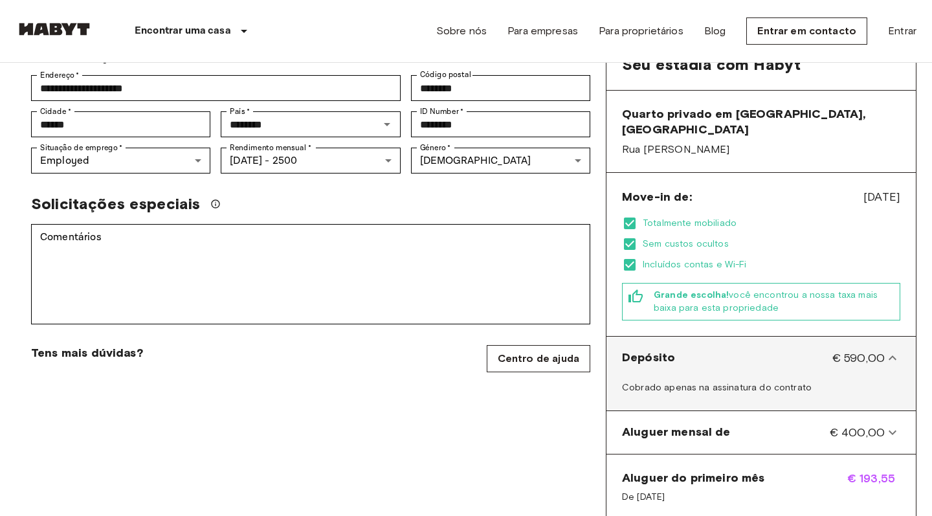
click at [828, 350] on icon at bounding box center [893, 358] width 16 height 16
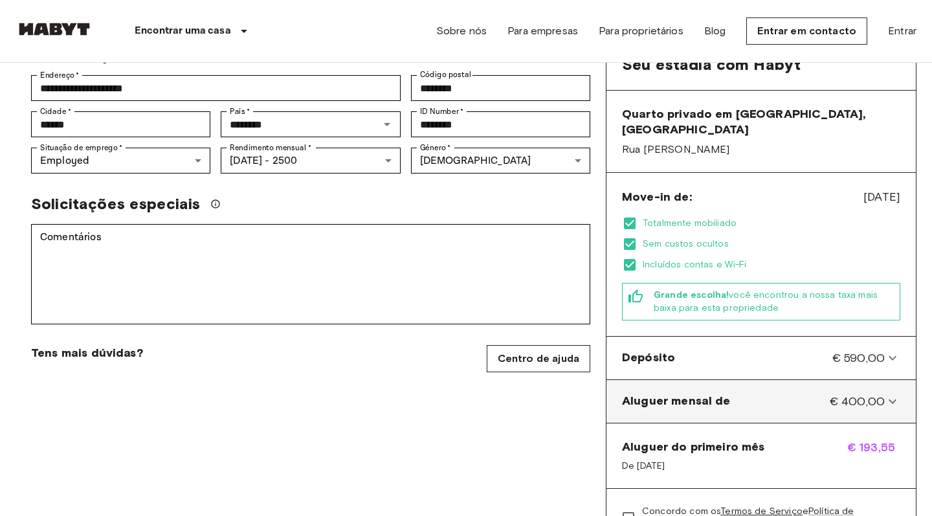
click at [828, 393] on icon at bounding box center [893, 401] width 16 height 16
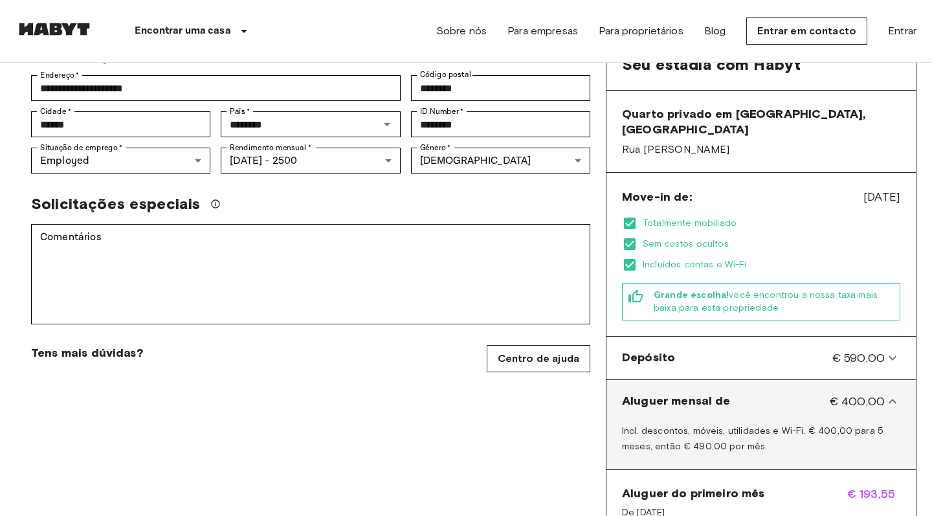
click at [828, 385] on de-panel "Aluguer mensal de € 400,00" at bounding box center [761, 401] width 299 height 32
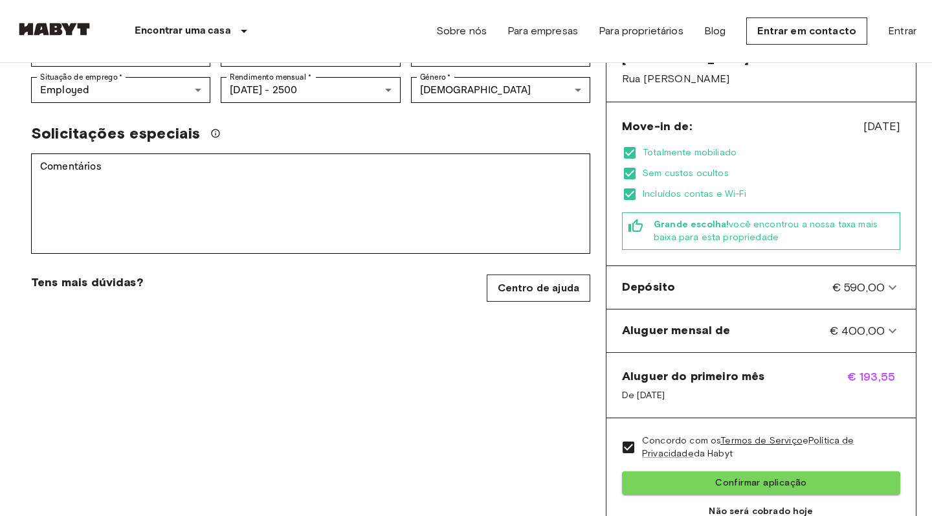
scroll to position [349, 0]
click at [538, 275] on link "Centro de ajuda" at bounding box center [539, 288] width 104 height 27
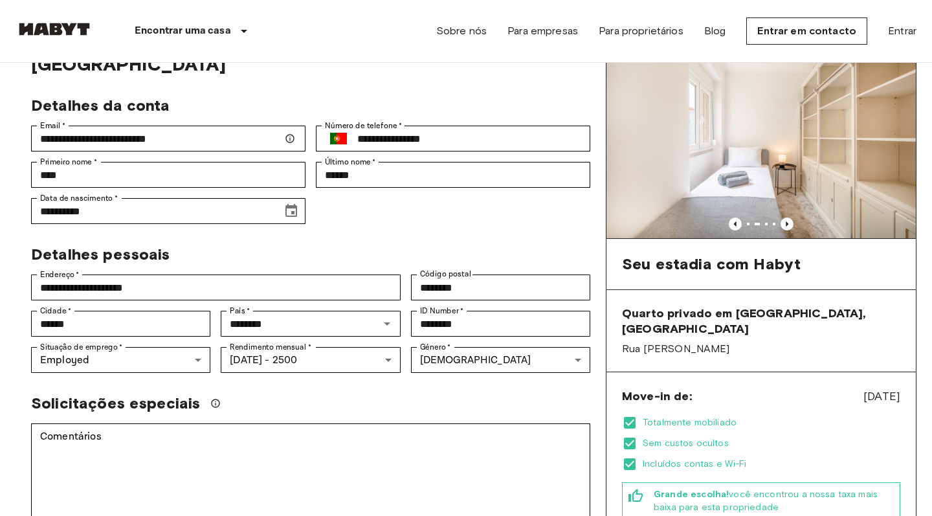
scroll to position [78, 0]
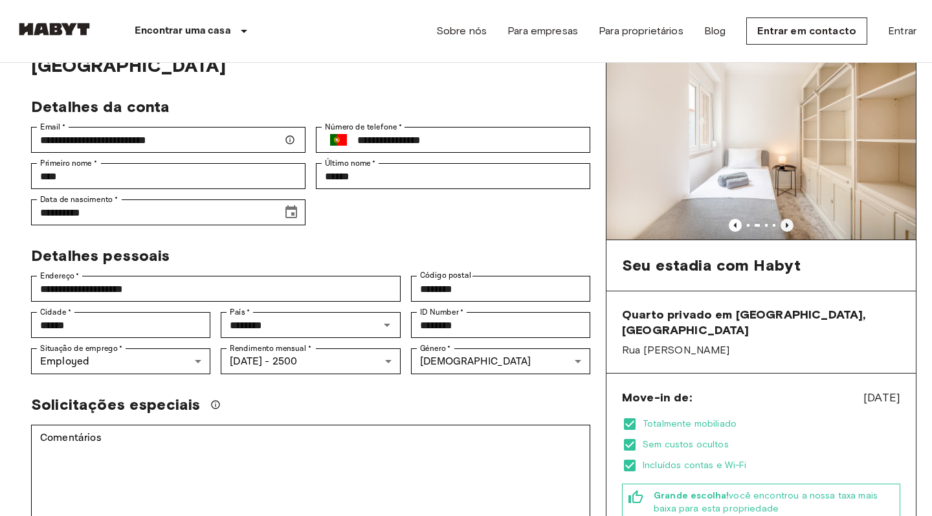
click at [790, 227] on icon "Previous image" at bounding box center [786, 225] width 13 height 13
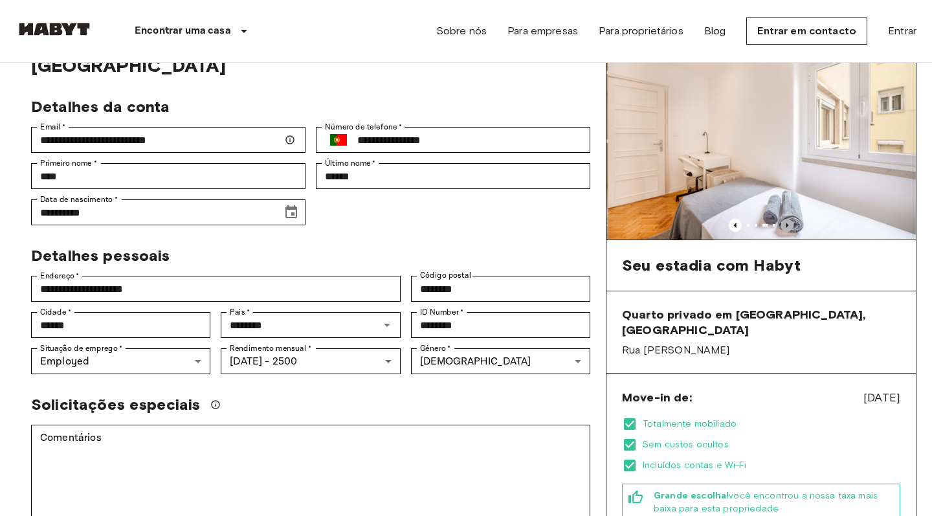
click at [790, 227] on icon "Previous image" at bounding box center [786, 225] width 13 height 13
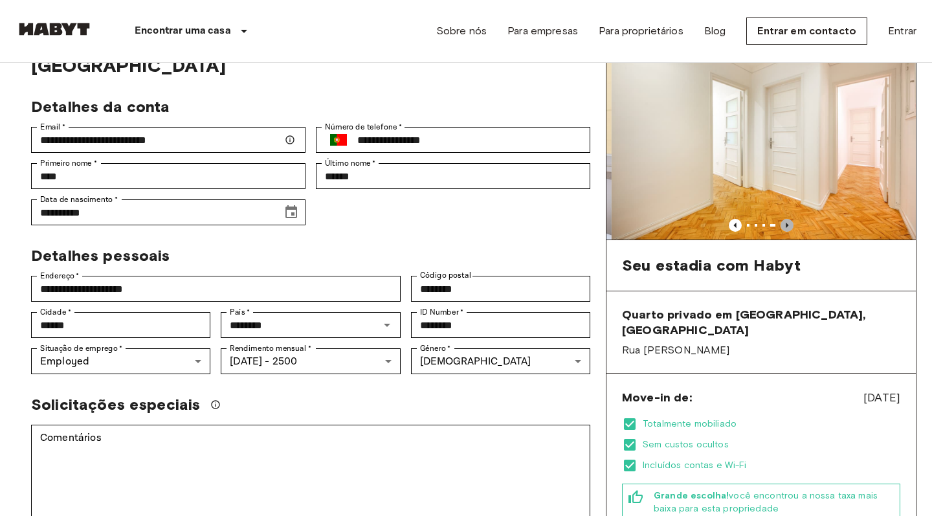
click at [790, 227] on icon "Previous image" at bounding box center [786, 225] width 13 height 13
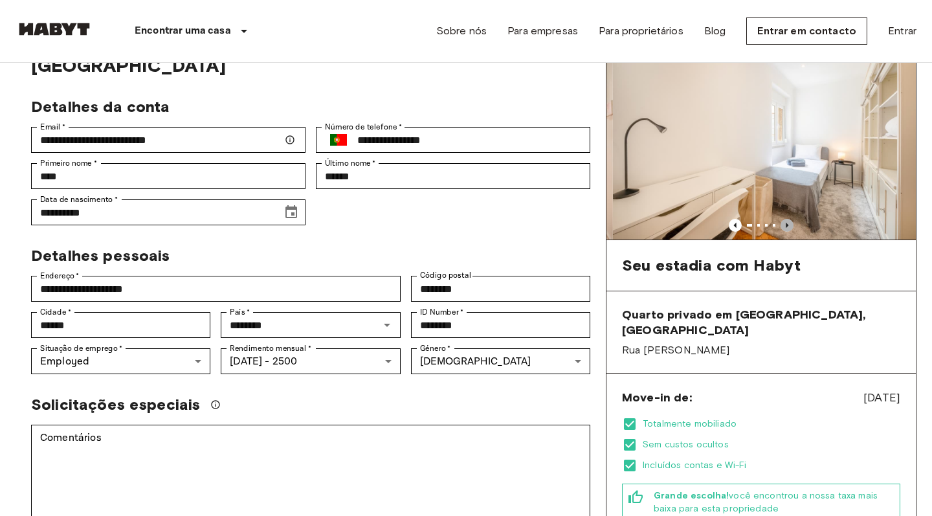
click at [790, 227] on icon "Previous image" at bounding box center [786, 225] width 13 height 13
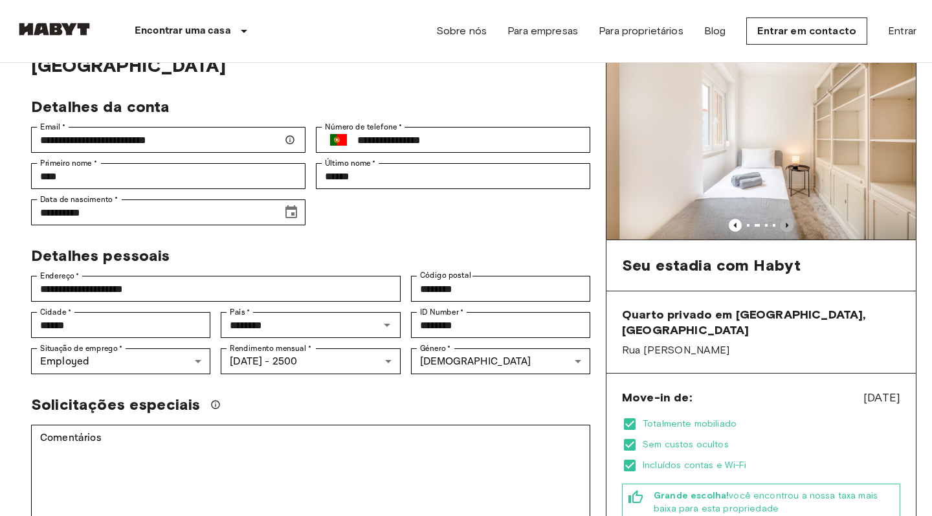
click at [790, 227] on icon "Previous image" at bounding box center [786, 225] width 13 height 13
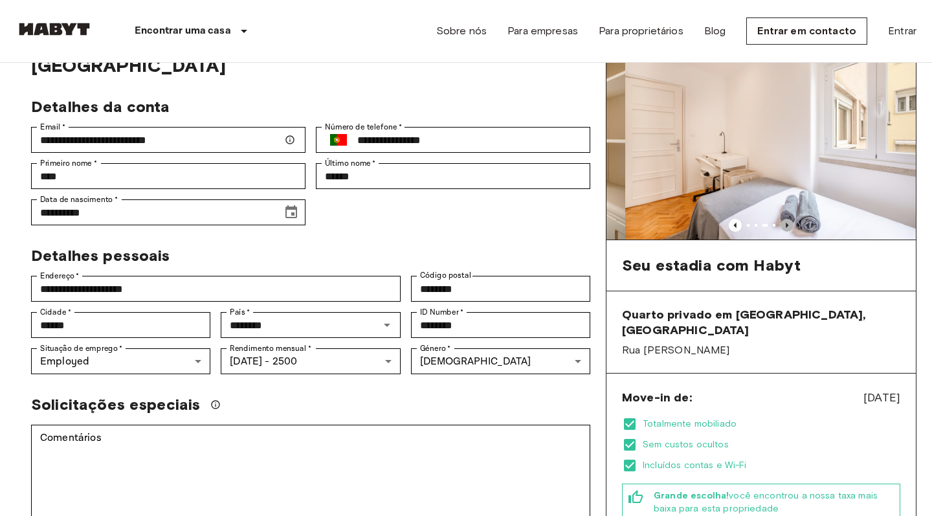
click at [790, 227] on icon "Previous image" at bounding box center [786, 225] width 13 height 13
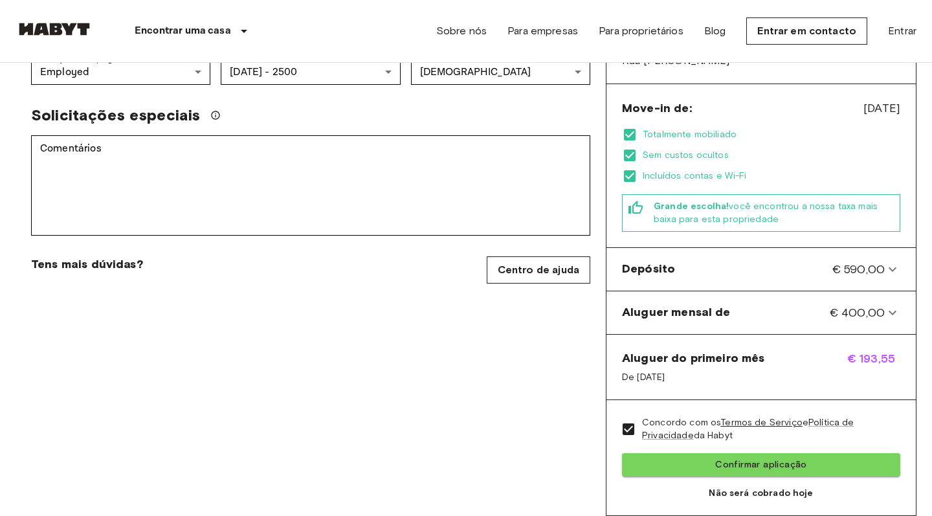
scroll to position [368, 0]
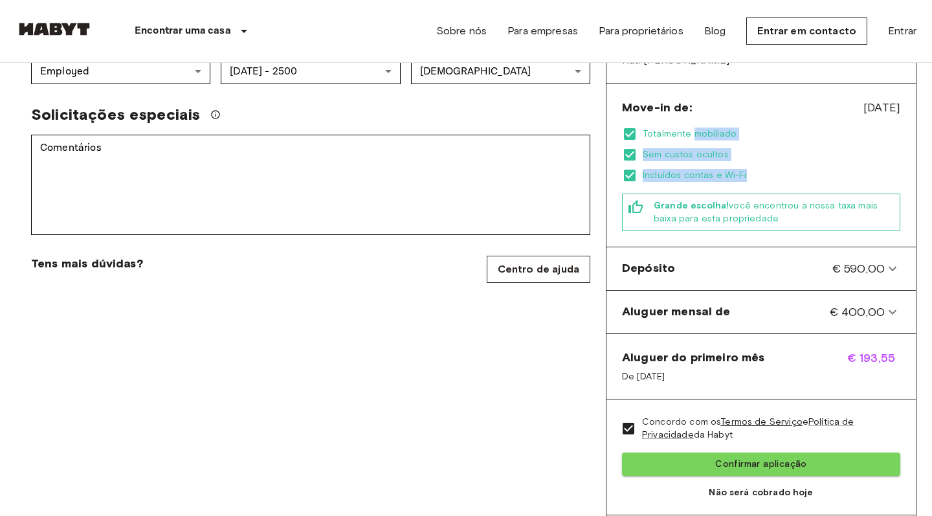
drag, startPoint x: 692, startPoint y: 116, endPoint x: 754, endPoint y: 159, distance: 75.2
click at [754, 159] on div "Totalmente mobiliado Sem custos ocultos Incluídos contas e Wi-Fi" at bounding box center [761, 154] width 278 height 57
click at [754, 169] on span "Incluídos contas e Wi-Fi" at bounding box center [772, 175] width 258 height 13
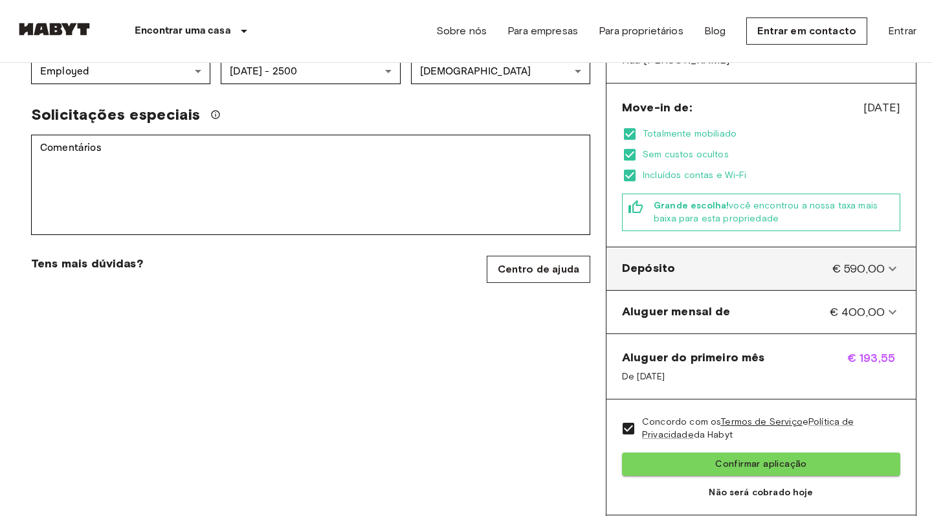
click at [828, 266] on icon at bounding box center [893, 268] width 8 height 5
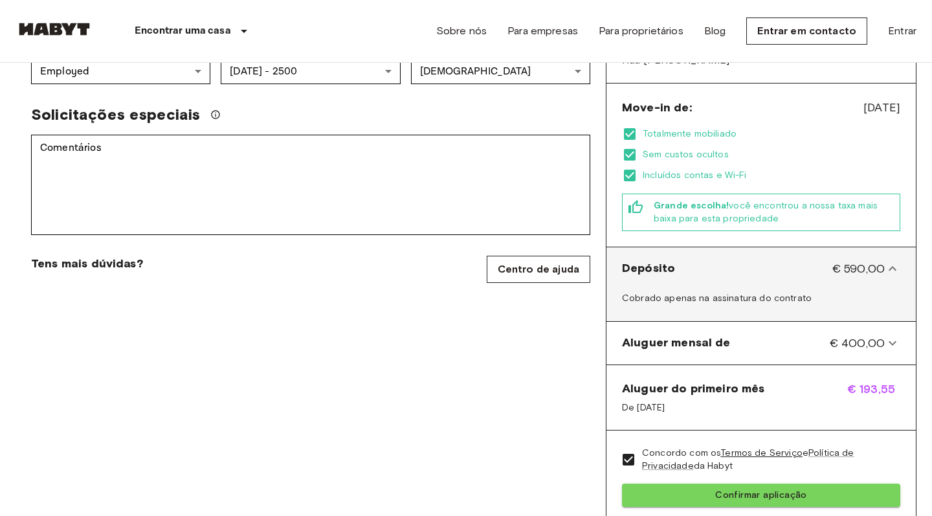
click at [828, 261] on icon at bounding box center [893, 269] width 16 height 16
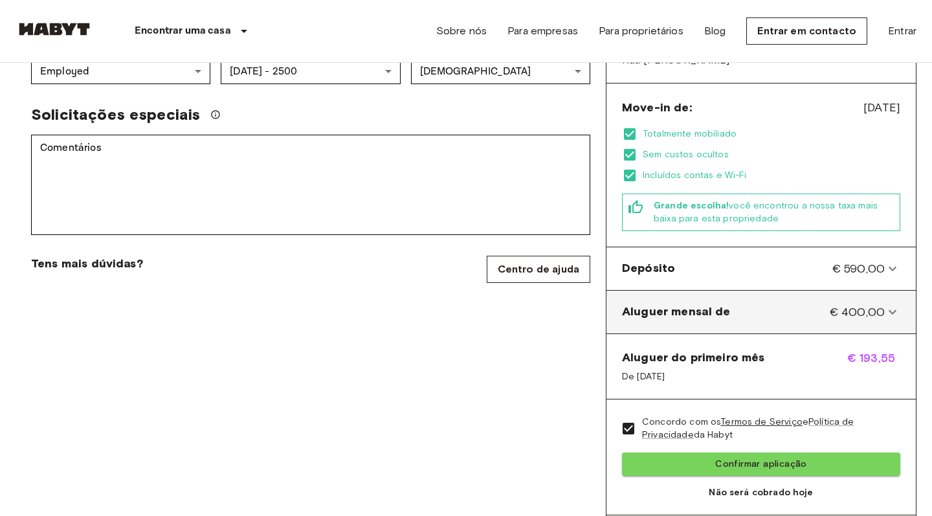
click at [828, 309] on de-panel "Aluguer mensal de € 400,00" at bounding box center [761, 312] width 299 height 32
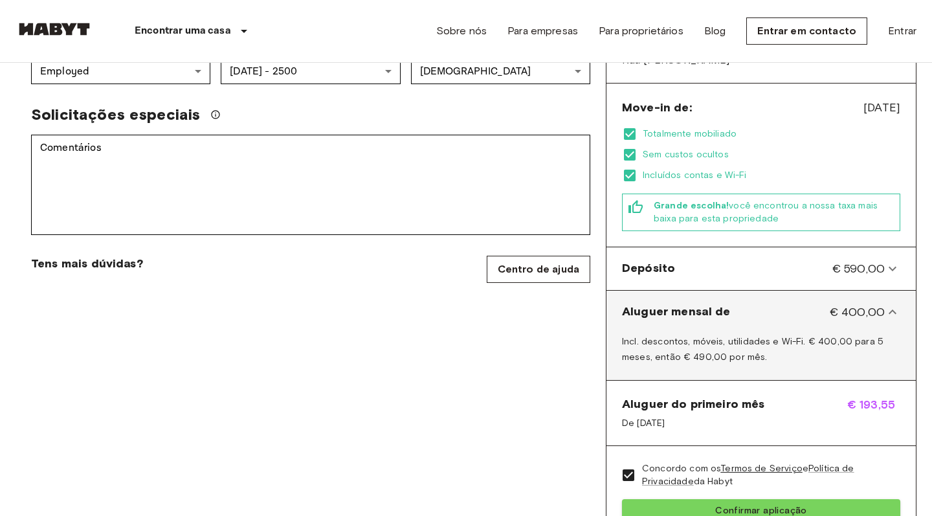
click at [828, 304] on icon at bounding box center [893, 312] width 16 height 16
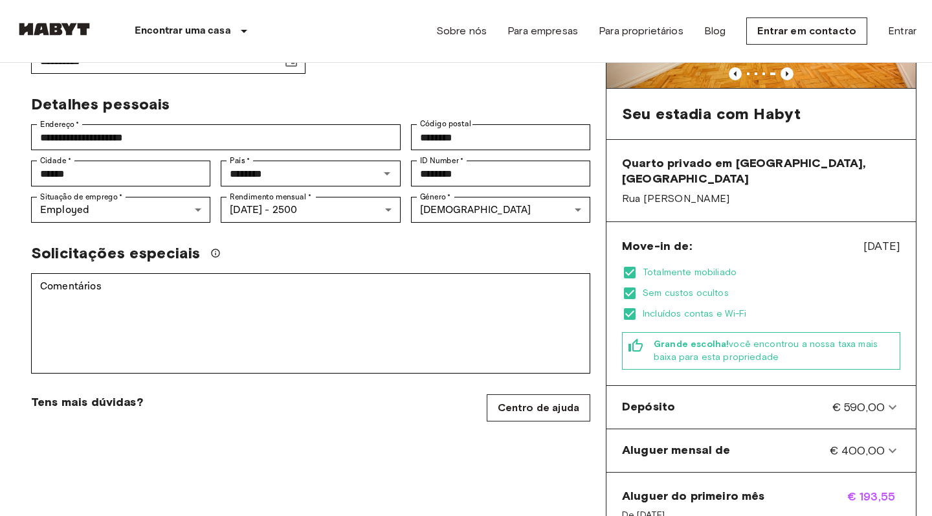
scroll to position [471, 0]
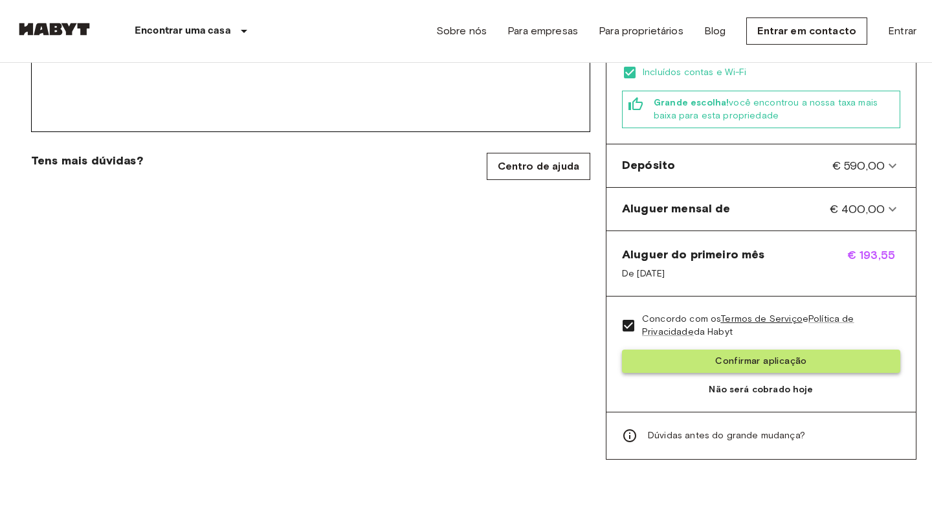
click at [714, 349] on button "Confirmar aplicação" at bounding box center [761, 361] width 278 height 24
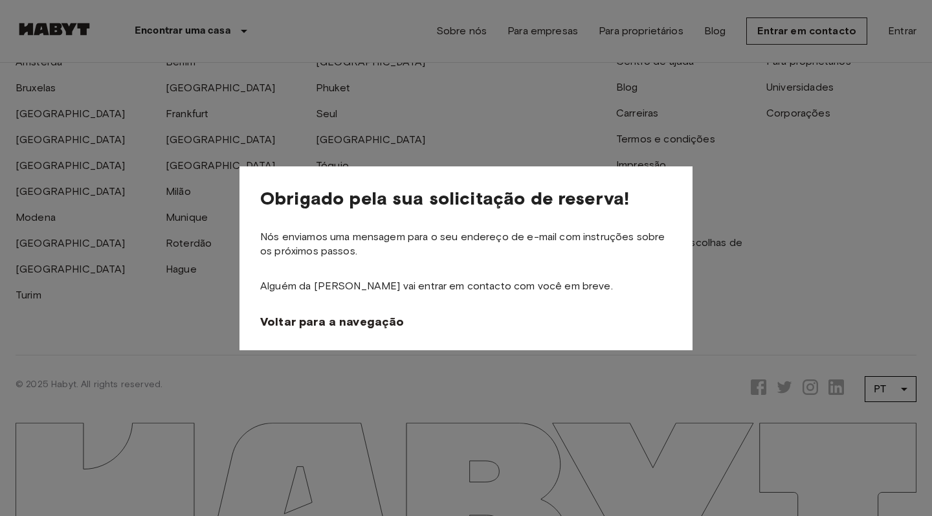
scroll to position [984, 0]
click at [362, 327] on span "Voltar para a navegação" at bounding box center [335, 322] width 144 height 16
